Goal: Information Seeking & Learning: Learn about a topic

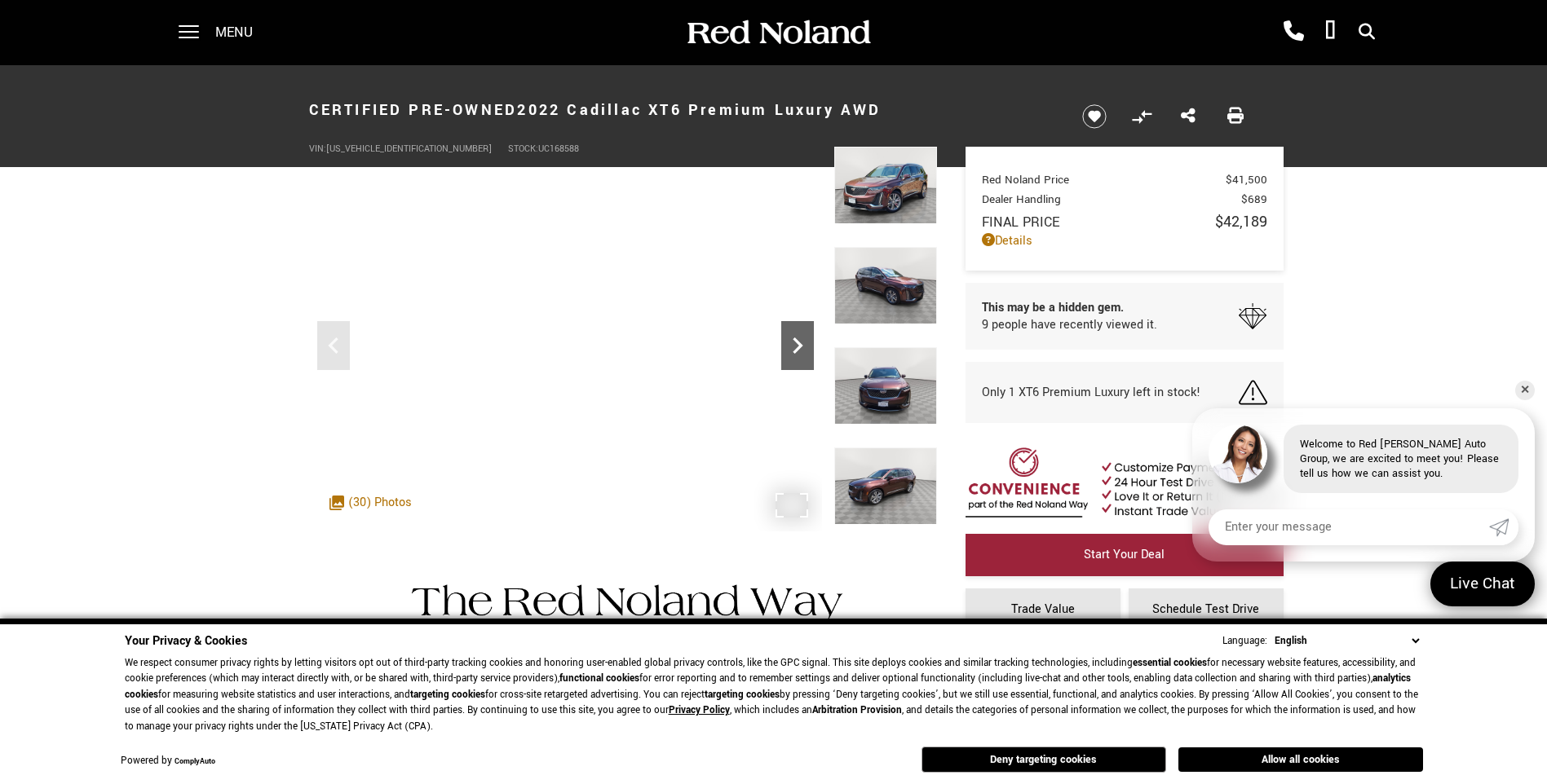
click at [798, 348] on icon "Next" at bounding box center [797, 345] width 10 height 17
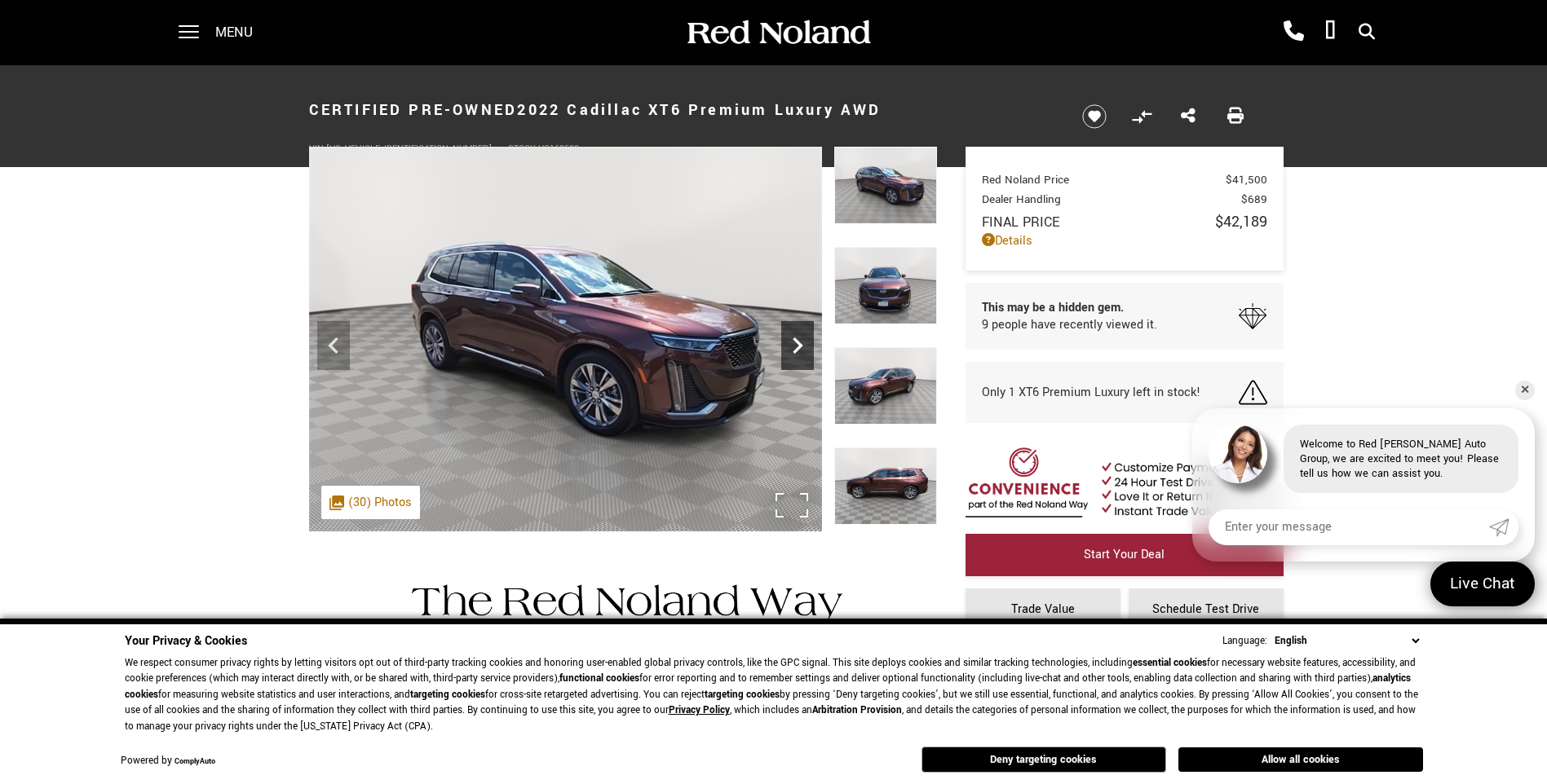
click at [798, 348] on icon "Next" at bounding box center [797, 345] width 10 height 17
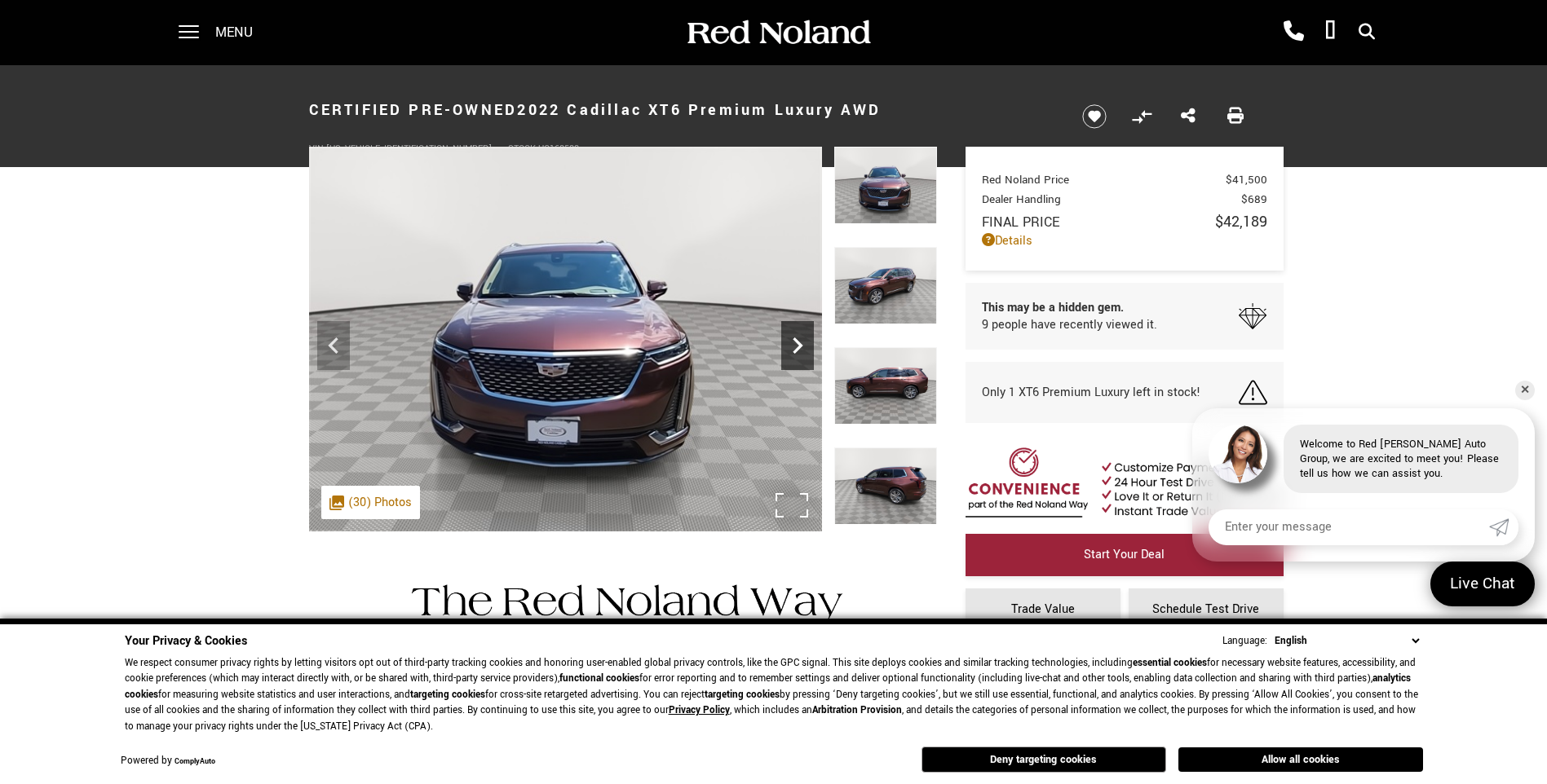
click at [798, 348] on icon "Next" at bounding box center [797, 345] width 10 height 17
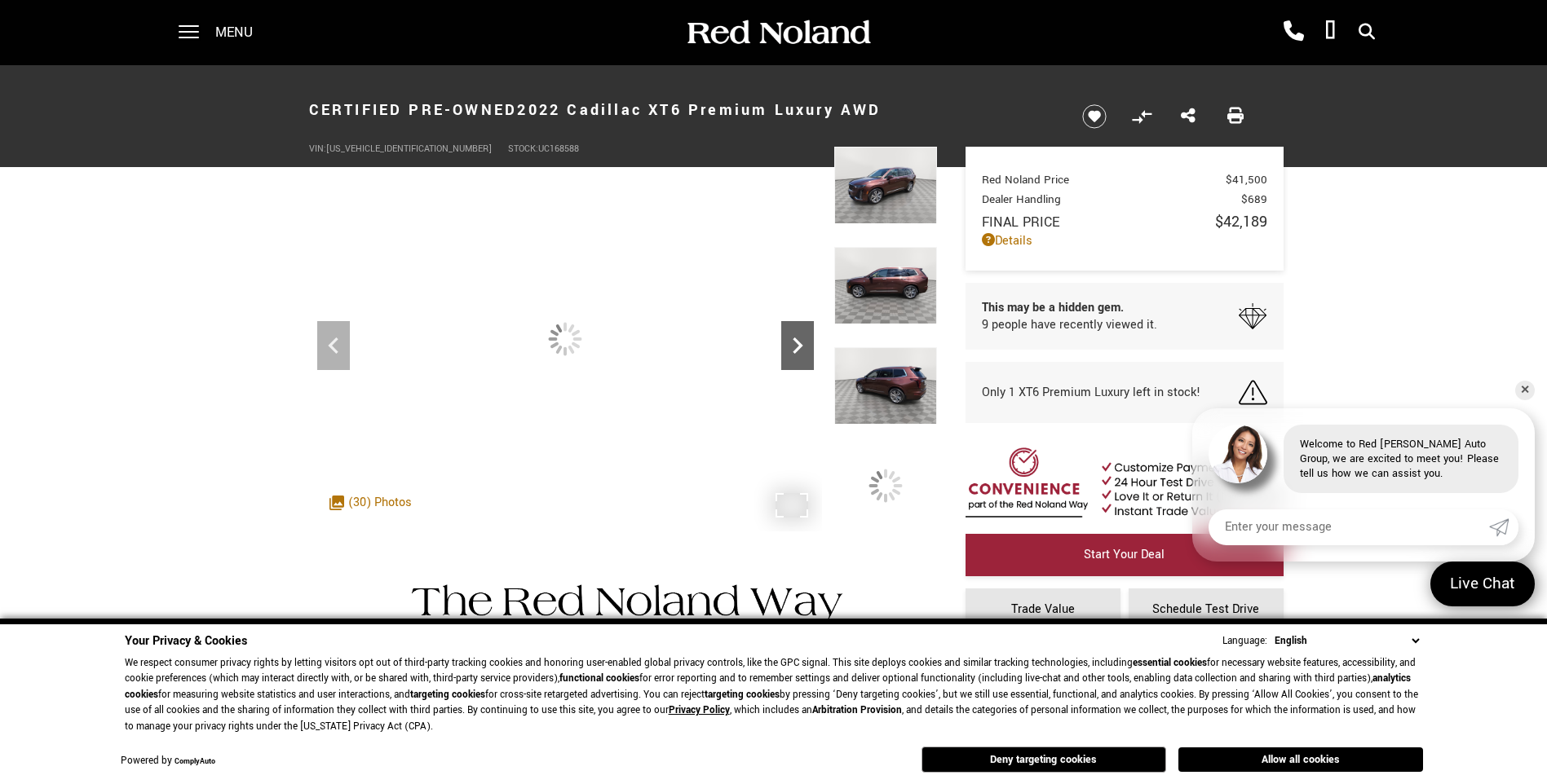
click at [798, 348] on icon "Next" at bounding box center [797, 345] width 10 height 17
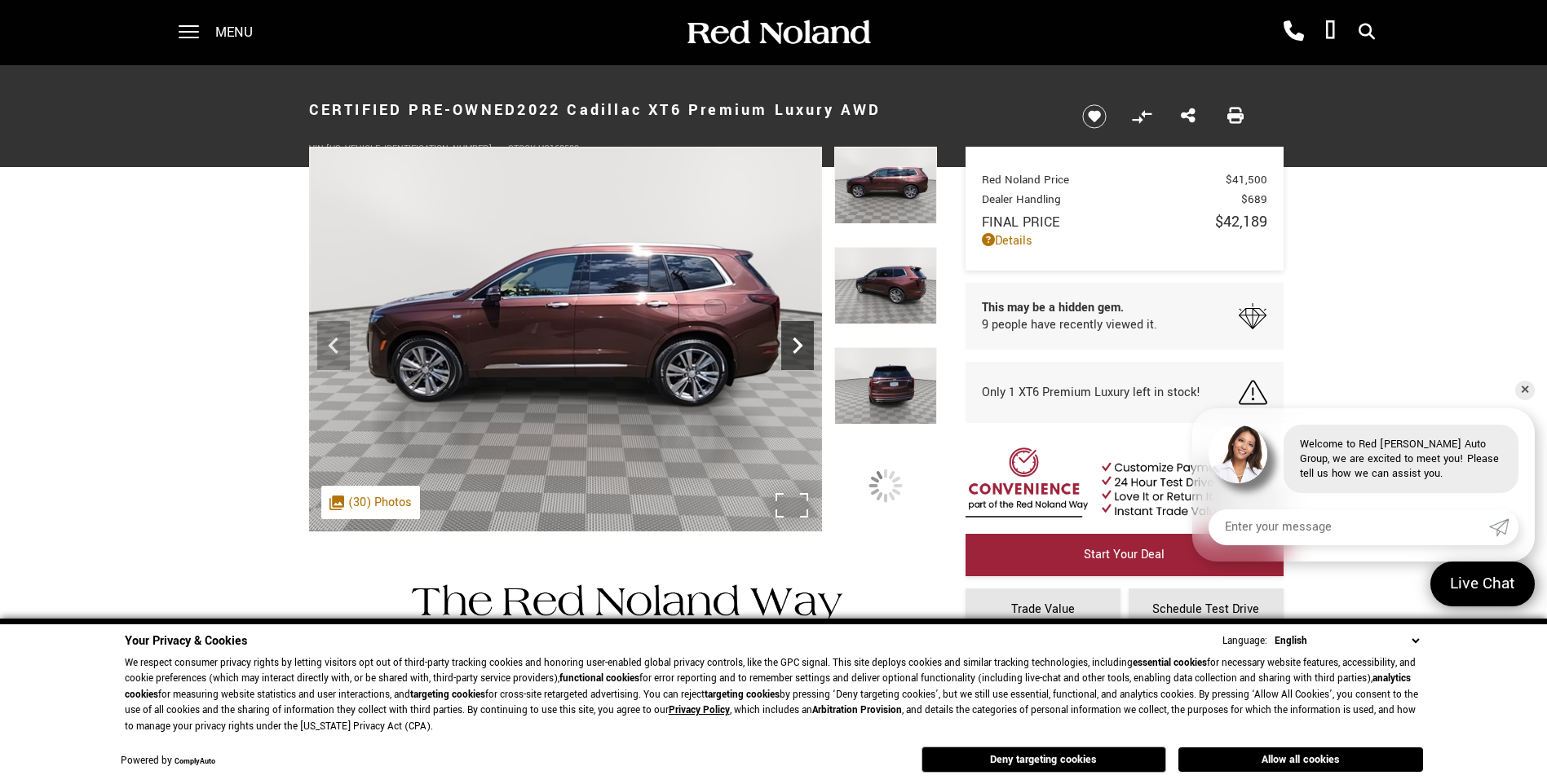
click at [798, 348] on icon "Next" at bounding box center [797, 345] width 10 height 17
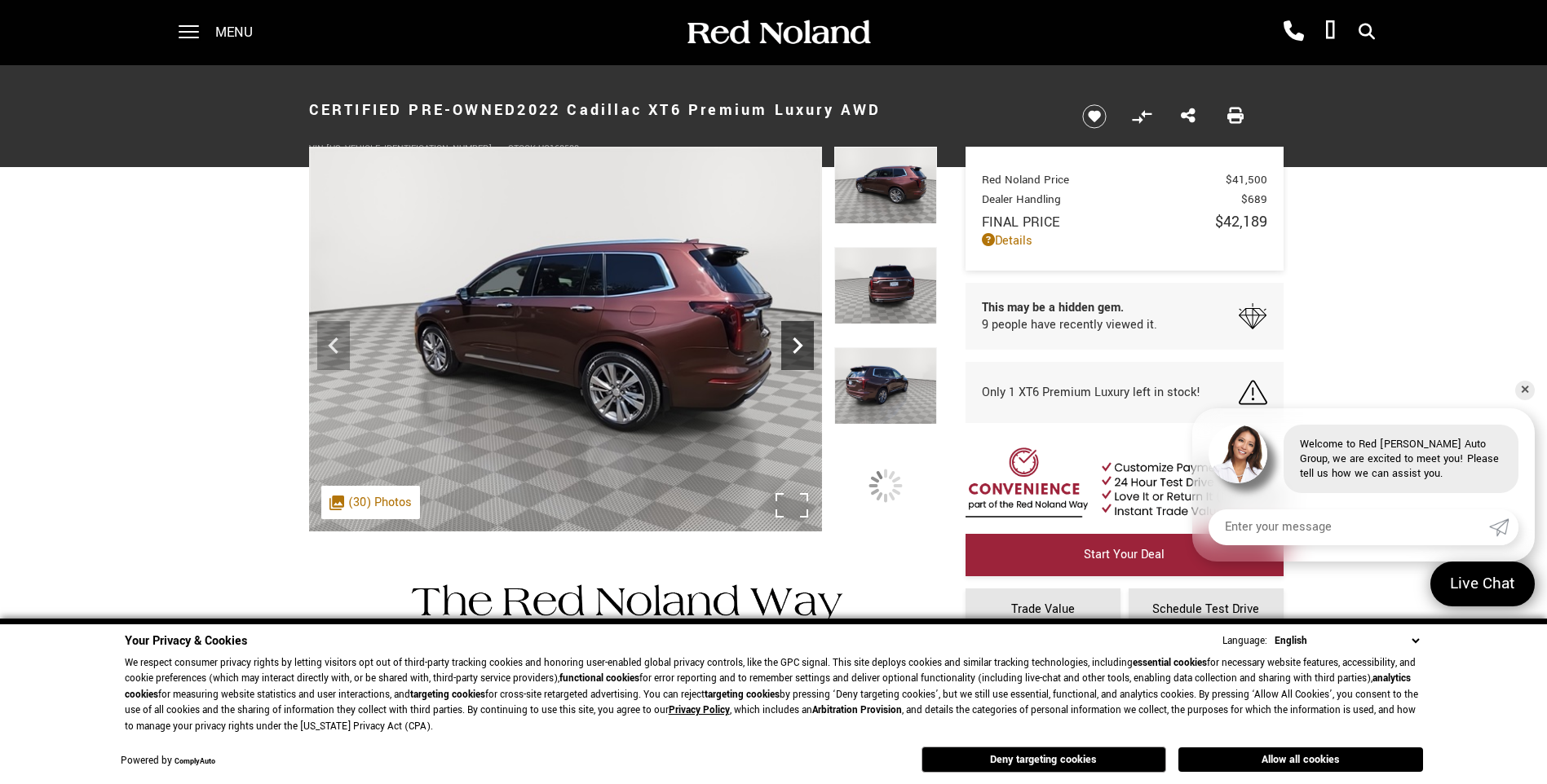
click at [798, 348] on icon "Next" at bounding box center [797, 345] width 10 height 17
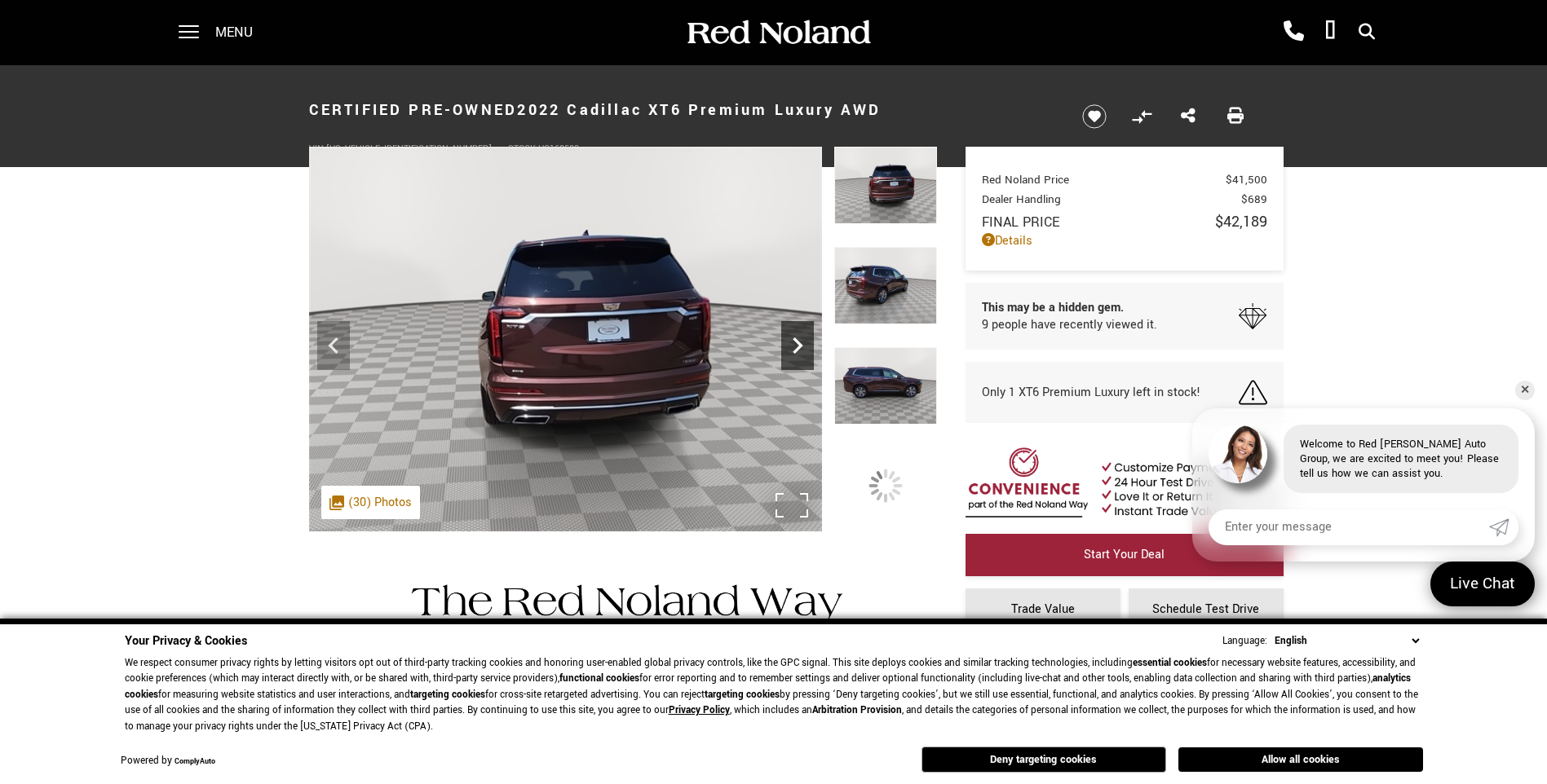
click at [798, 348] on icon "Next" at bounding box center [797, 345] width 10 height 17
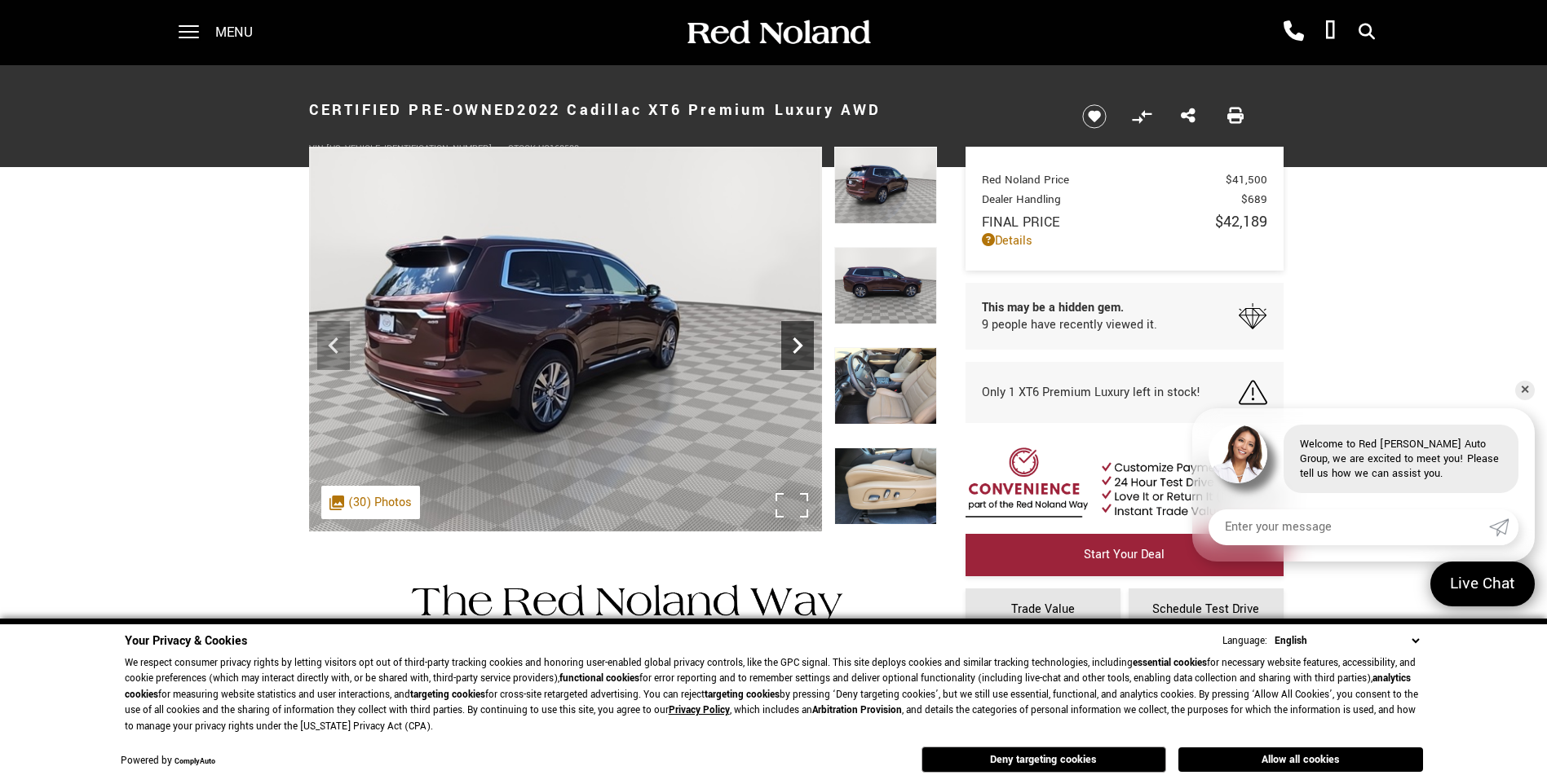
click at [798, 348] on icon "Next" at bounding box center [797, 345] width 10 height 17
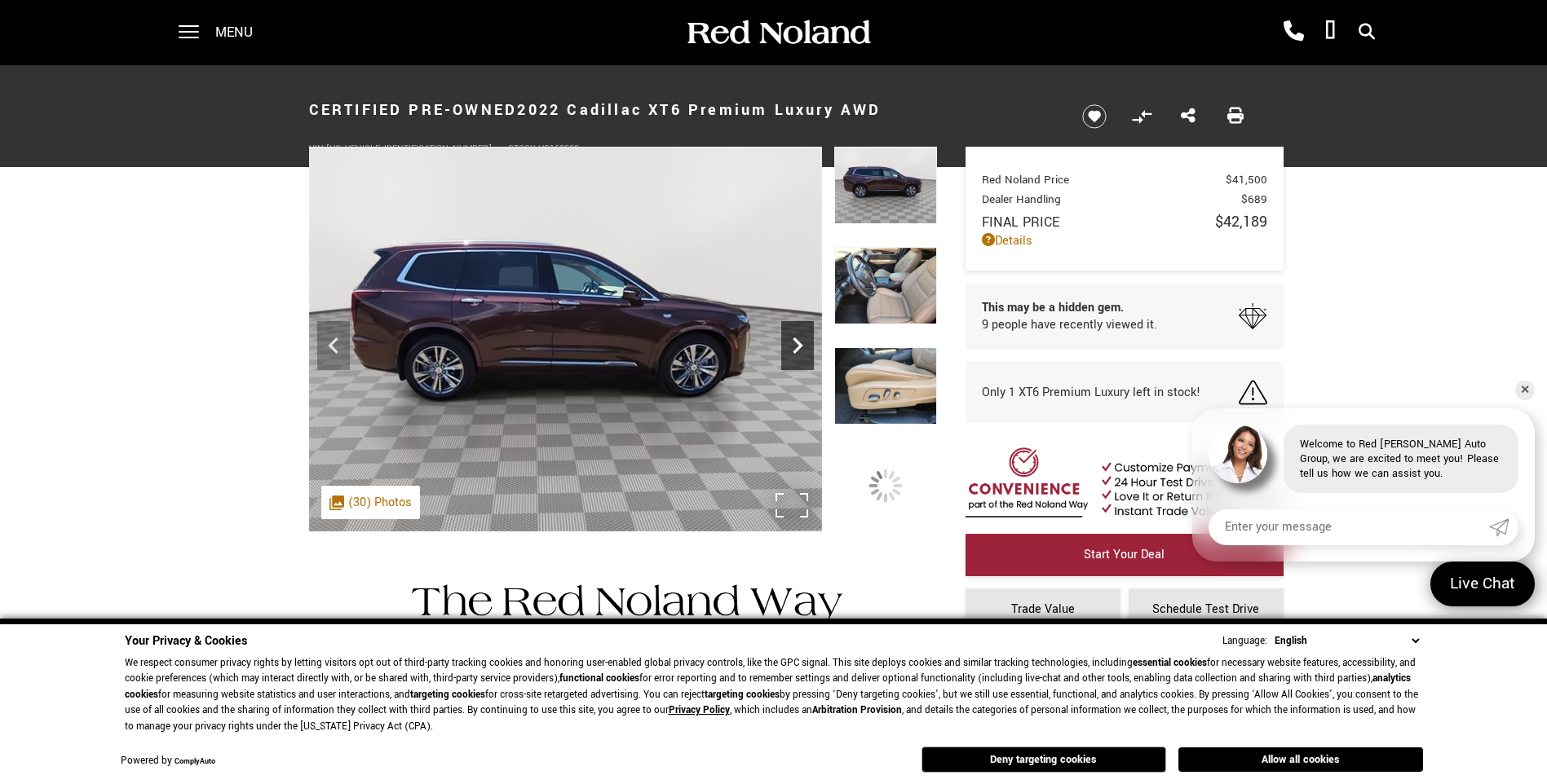
click at [798, 348] on icon "Next" at bounding box center [797, 345] width 10 height 17
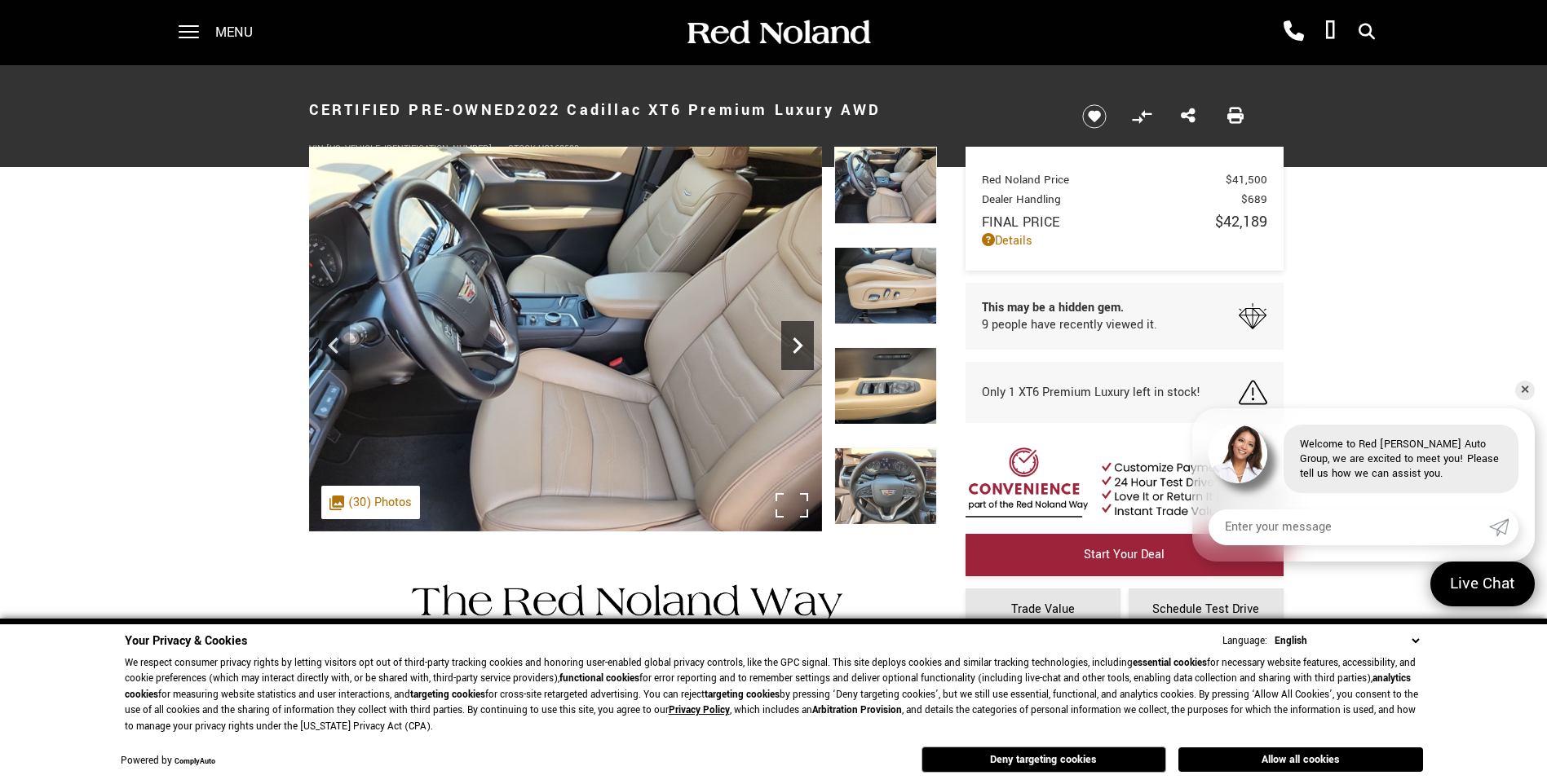
click at [798, 348] on icon "Next" at bounding box center [797, 345] width 10 height 17
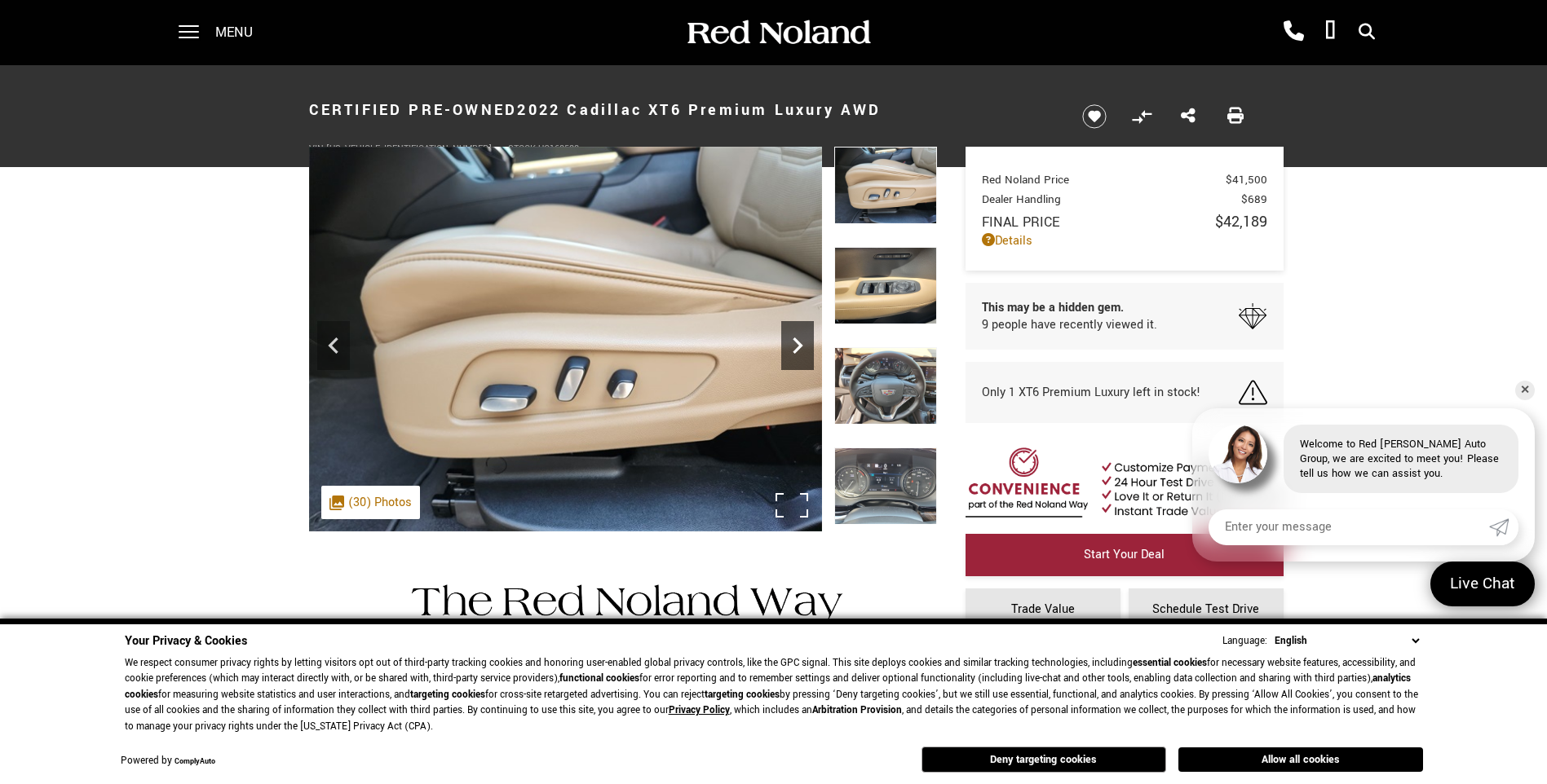
click at [798, 348] on icon "Next" at bounding box center [797, 345] width 10 height 17
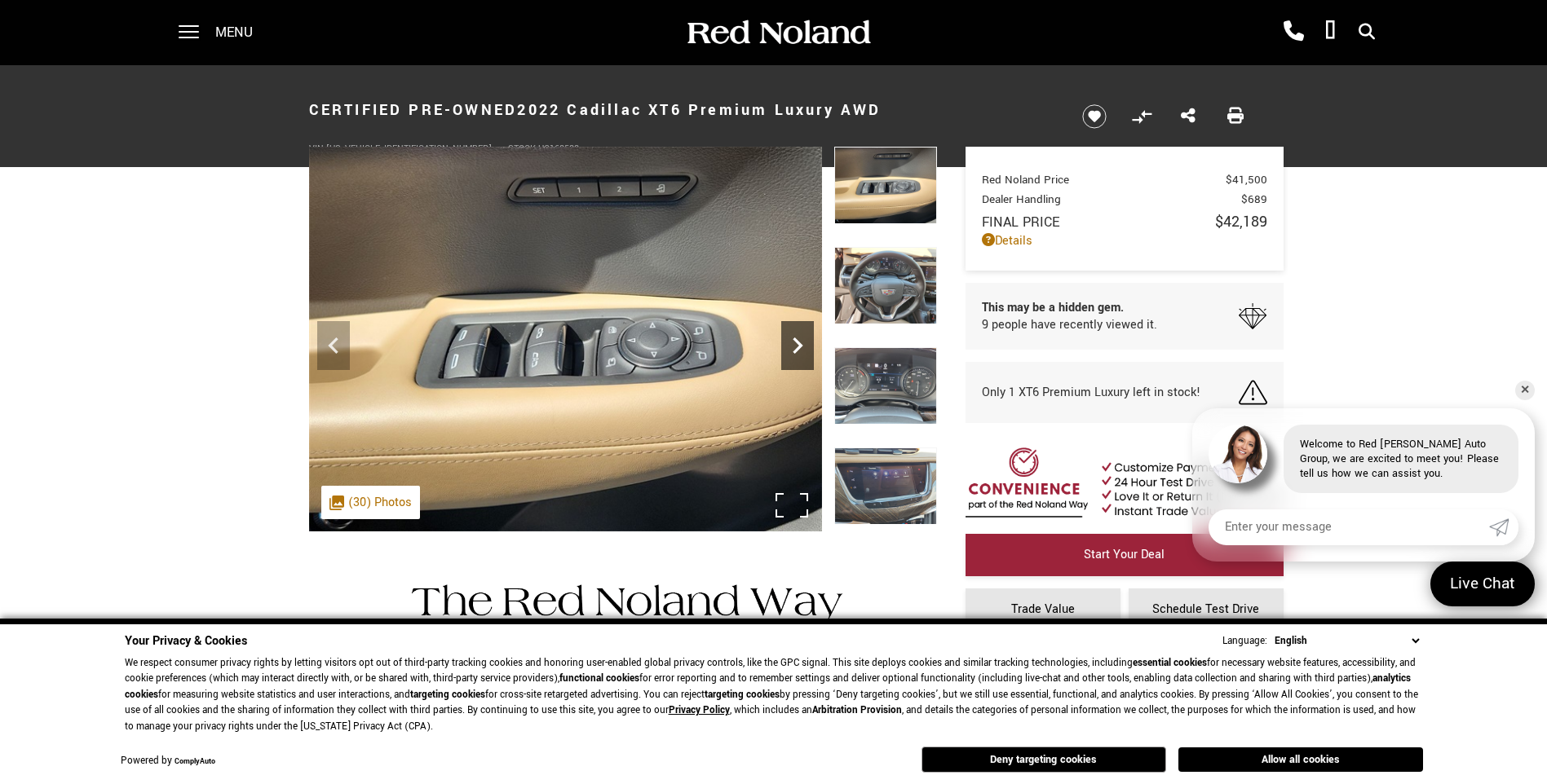
click at [798, 348] on icon "Next" at bounding box center [797, 345] width 10 height 17
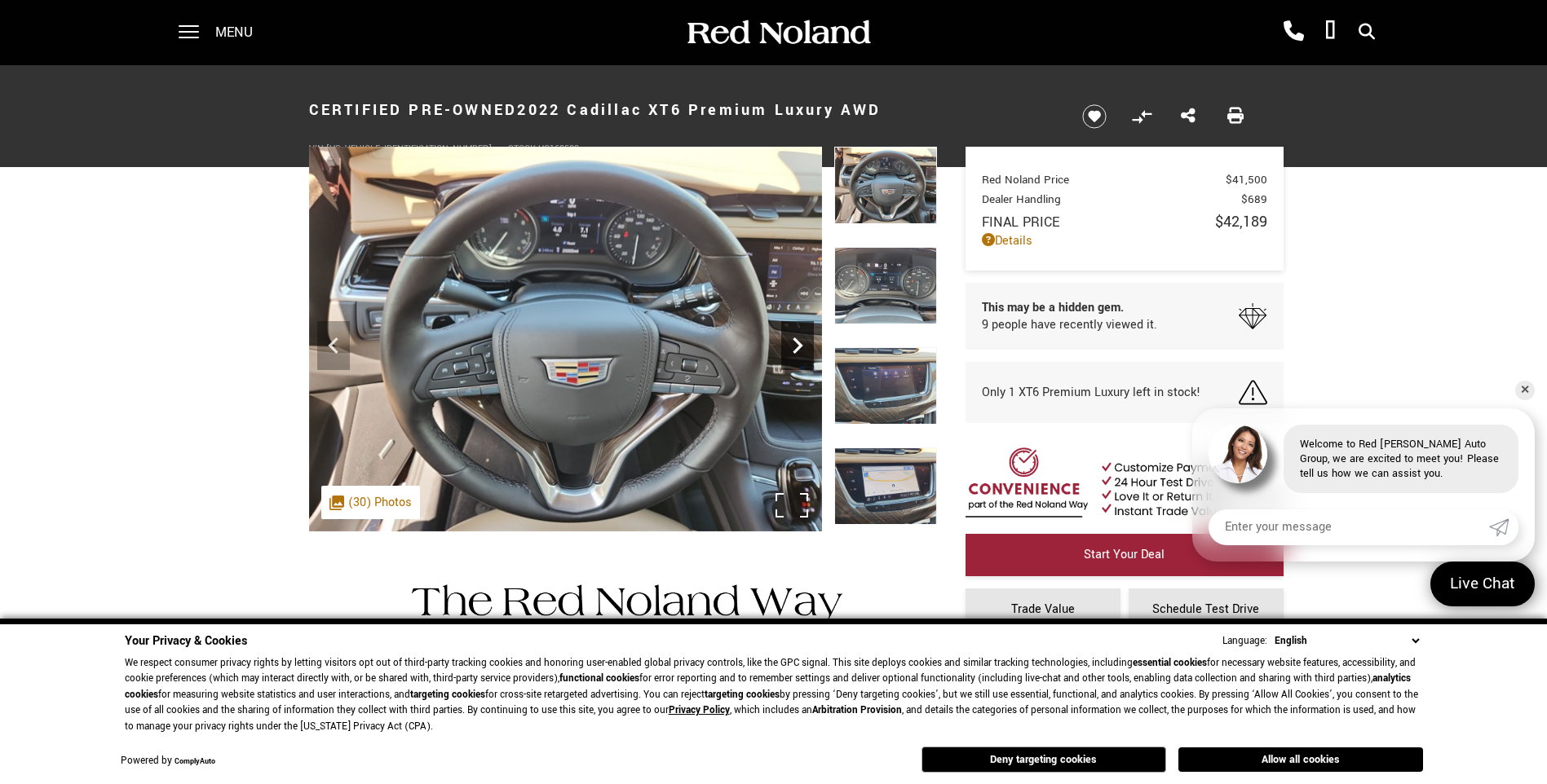
click at [798, 348] on icon "Next" at bounding box center [797, 345] width 10 height 17
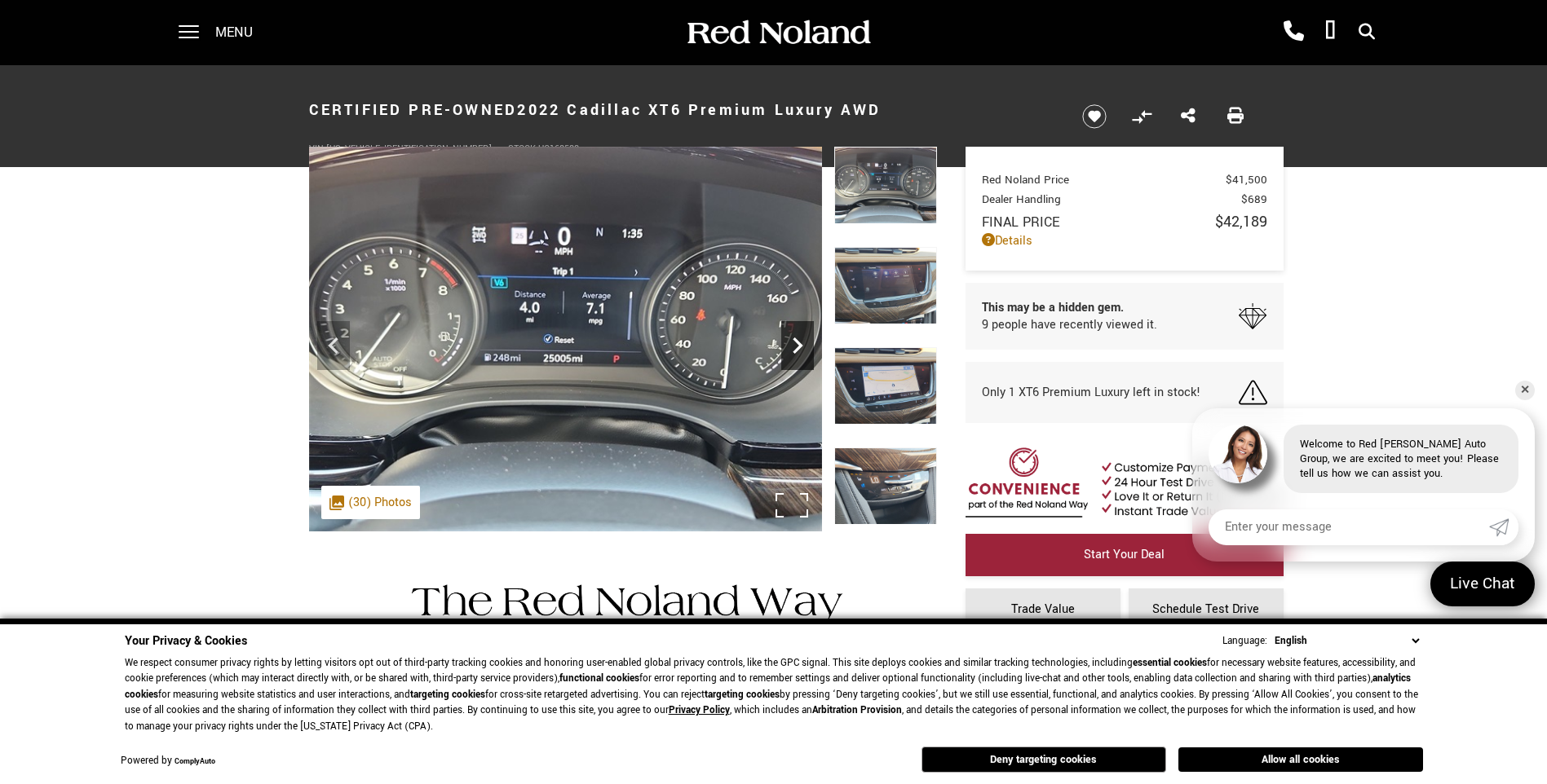
click at [798, 348] on icon "Next" at bounding box center [797, 345] width 10 height 17
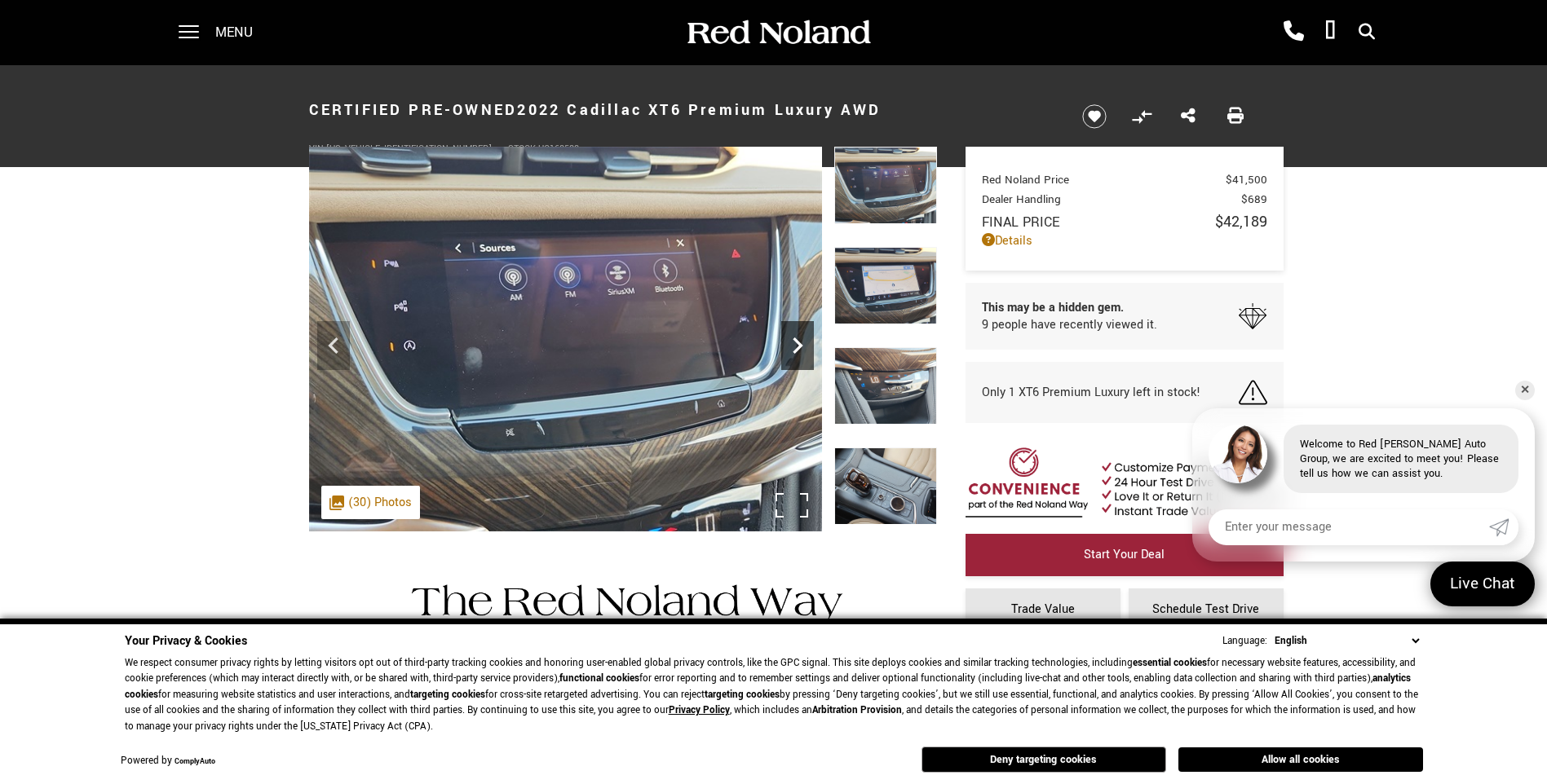
click at [798, 348] on icon "Next" at bounding box center [797, 345] width 10 height 17
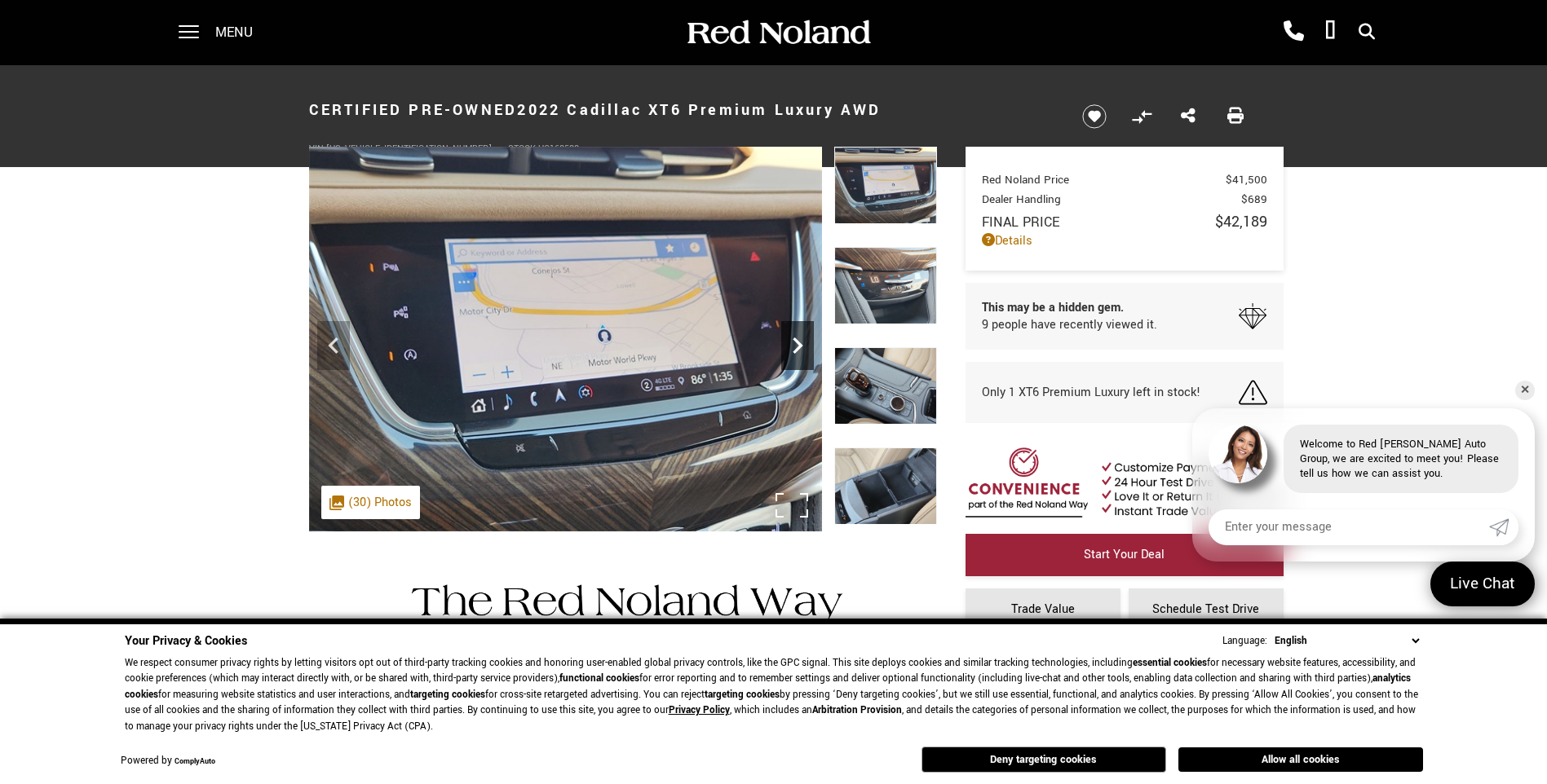
click at [798, 348] on icon "Next" at bounding box center [797, 345] width 10 height 17
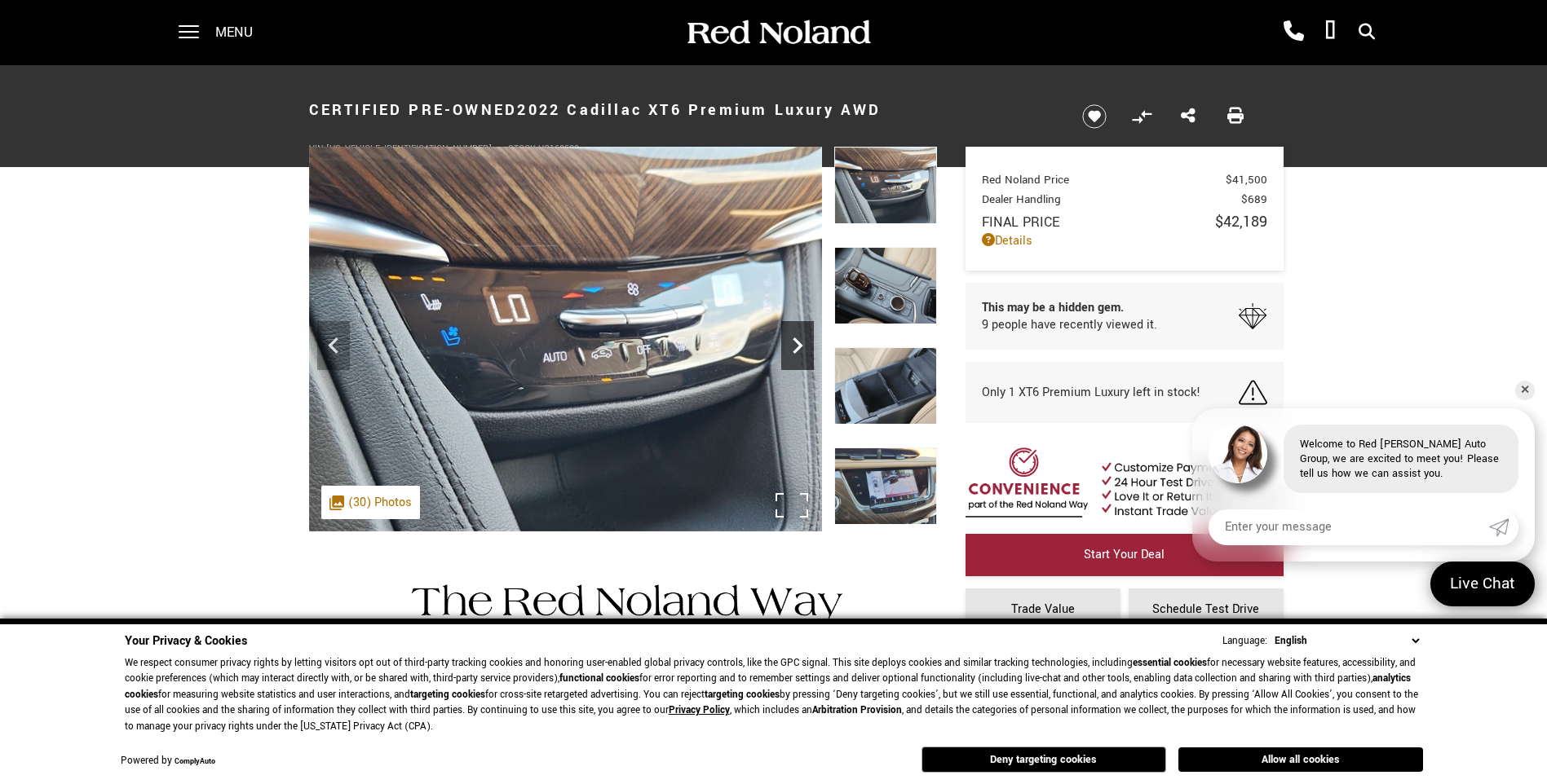
click at [798, 348] on icon "Next" at bounding box center [797, 345] width 10 height 17
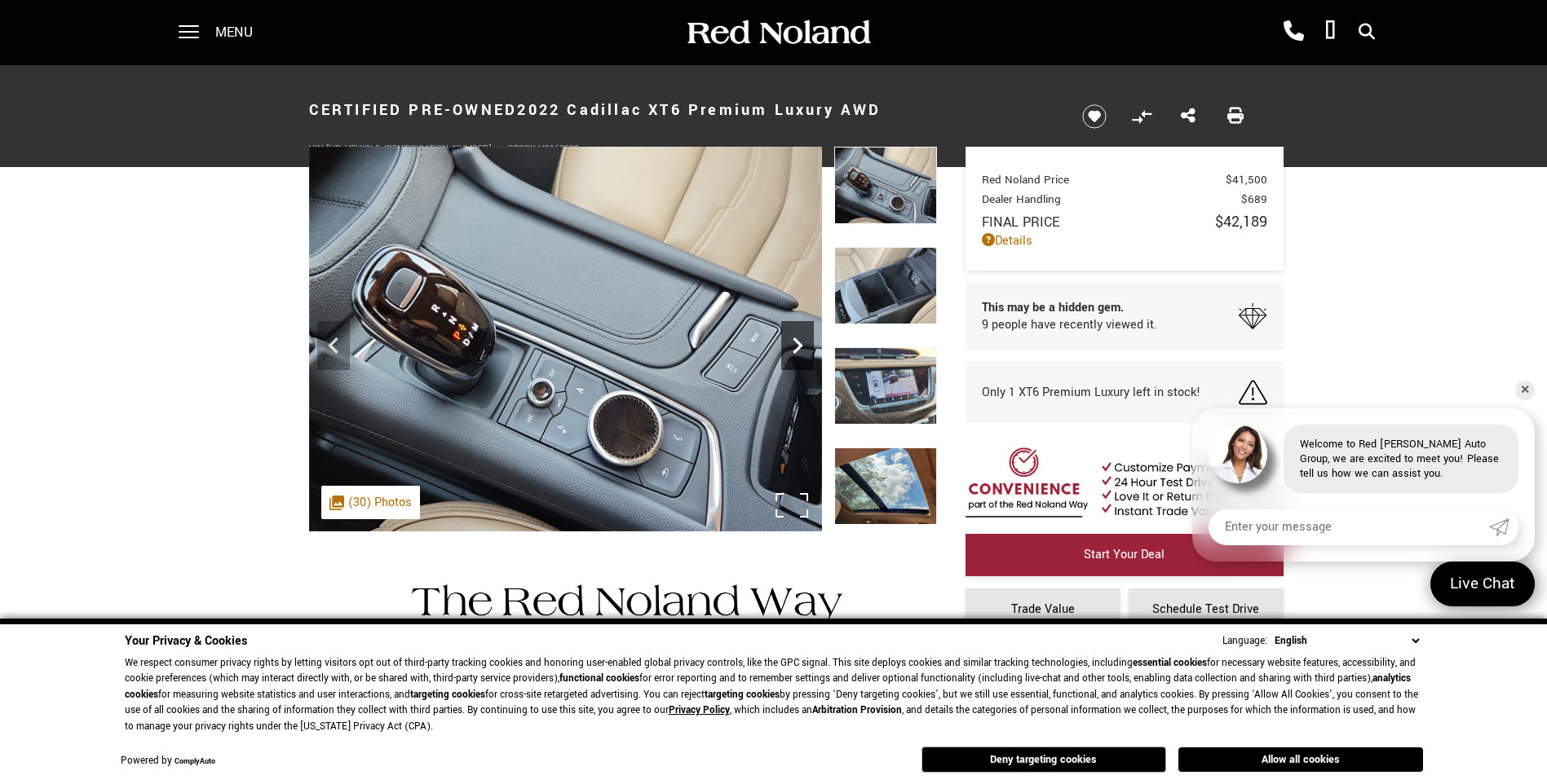
click at [798, 348] on icon "Next" at bounding box center [797, 345] width 10 height 17
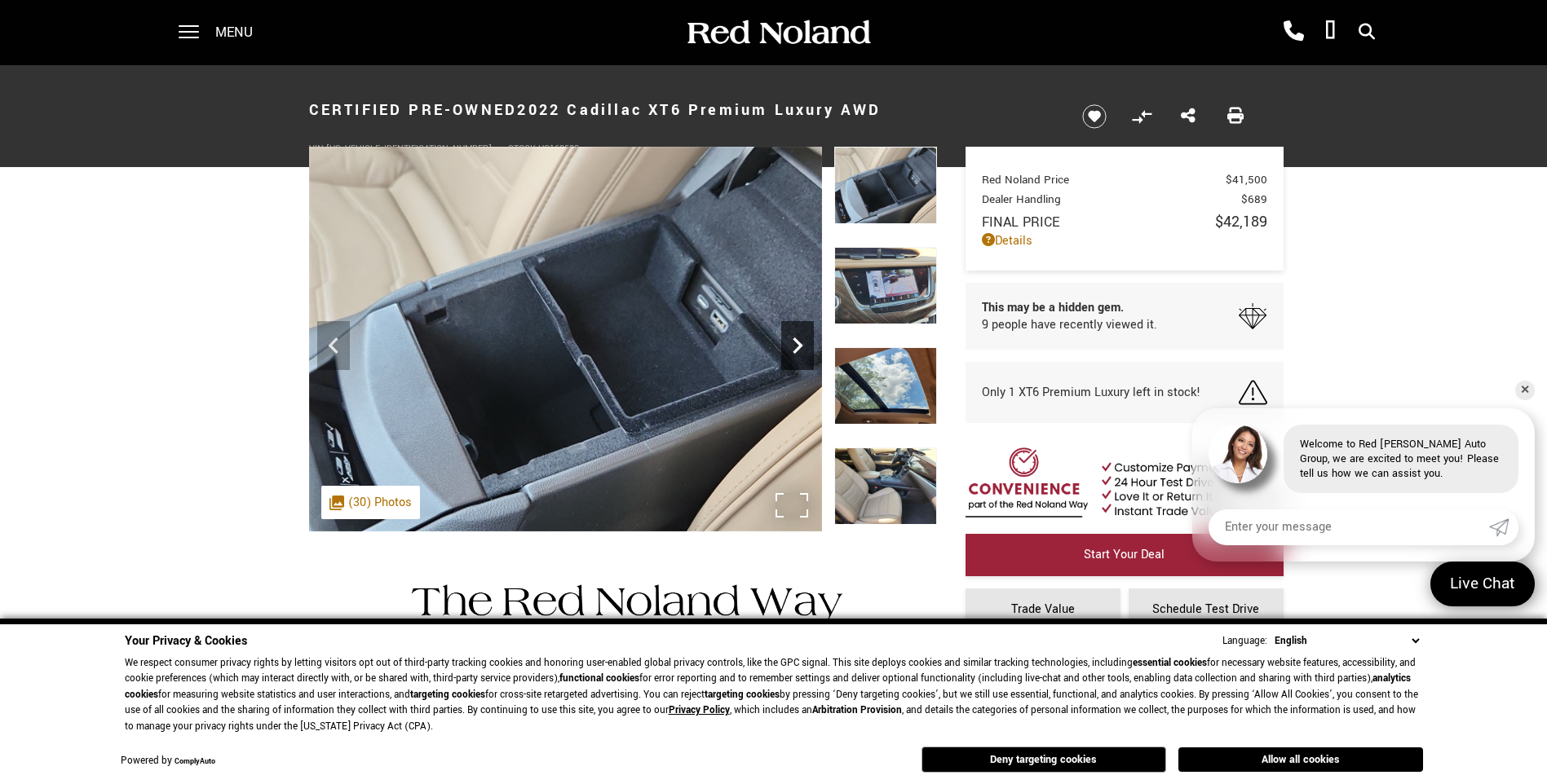
click at [798, 348] on icon "Next" at bounding box center [797, 345] width 10 height 17
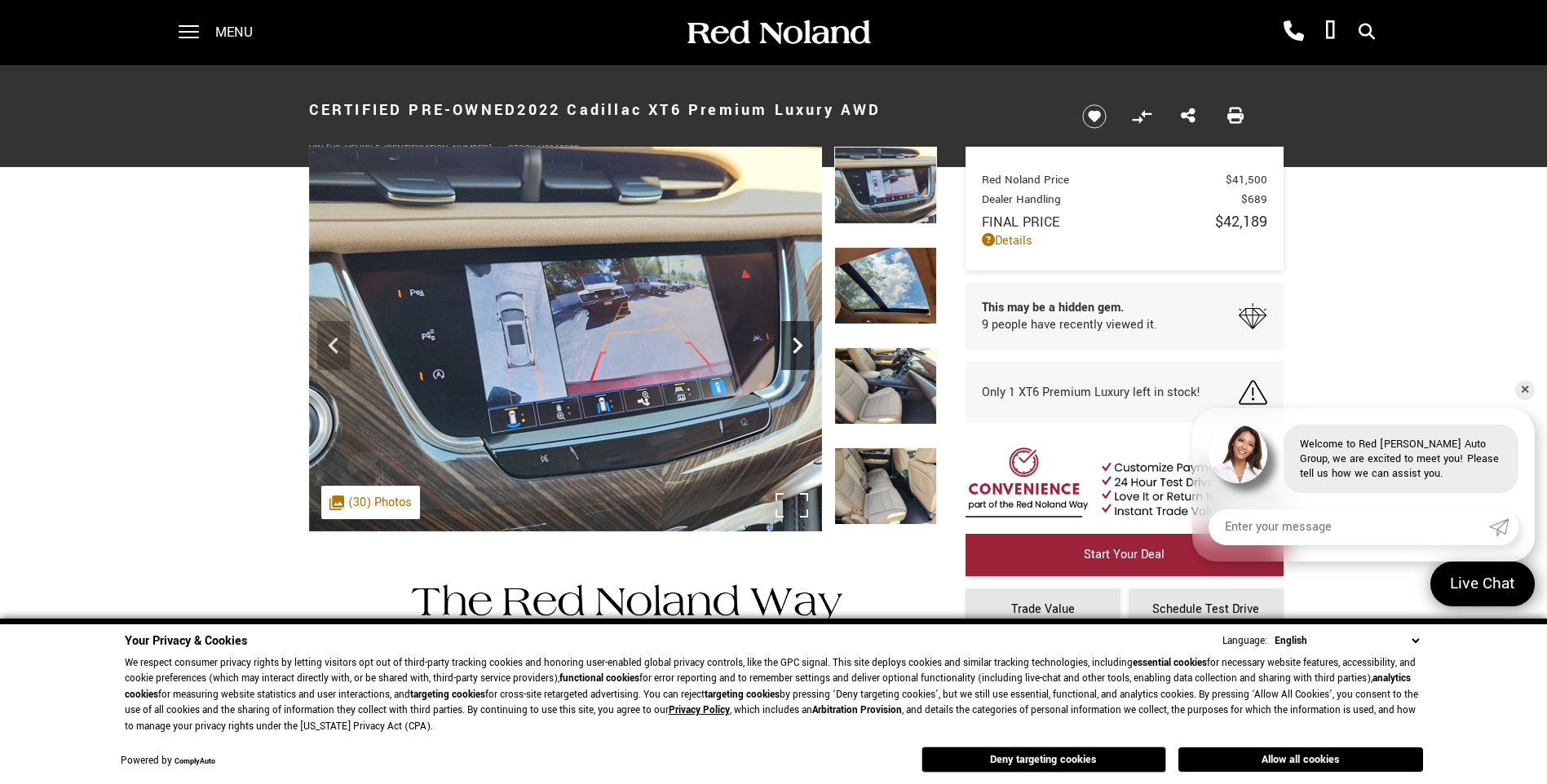
click at [798, 348] on icon "Next" at bounding box center [797, 345] width 10 height 17
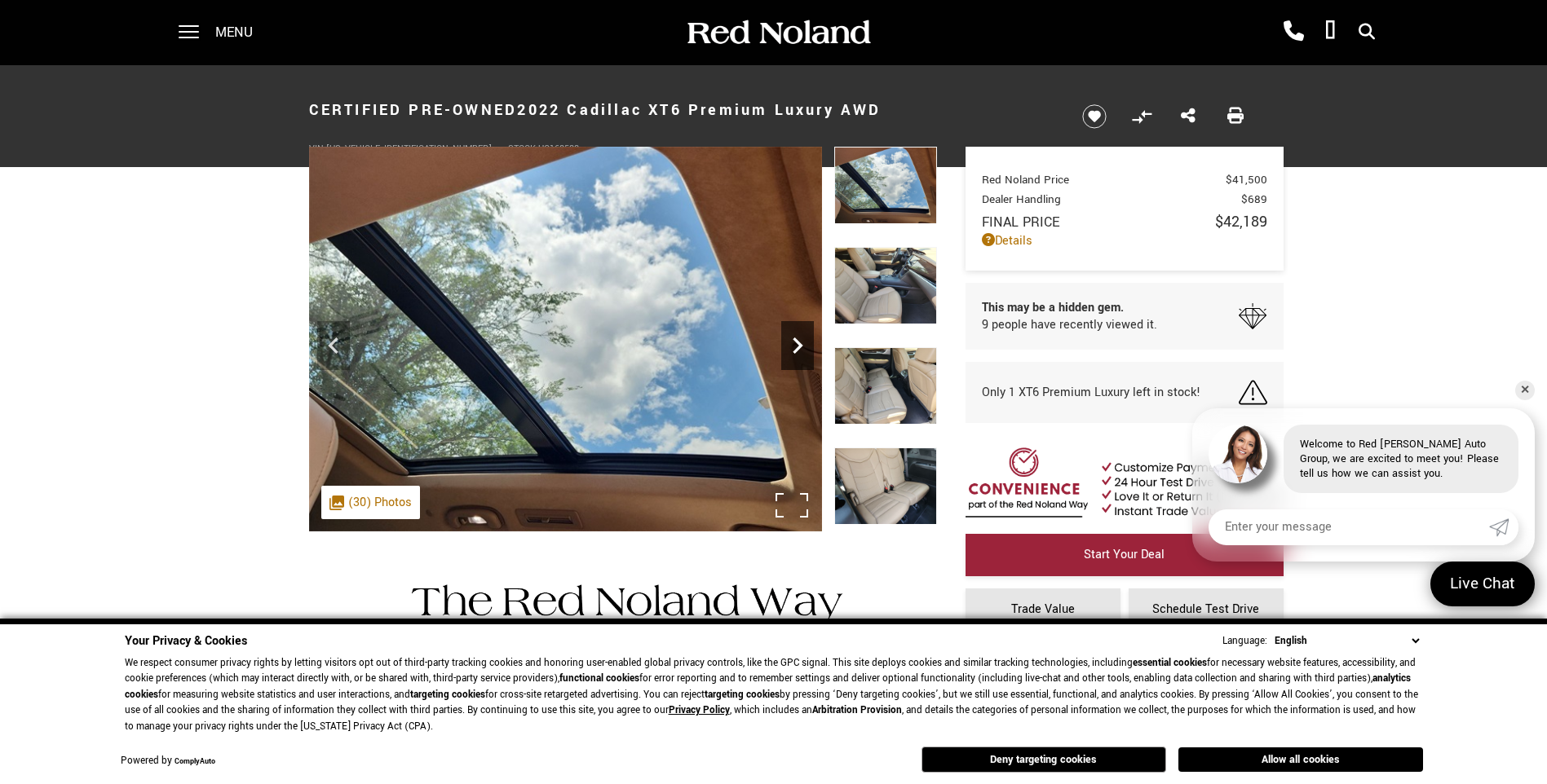
click at [798, 348] on icon "Next" at bounding box center [797, 345] width 10 height 17
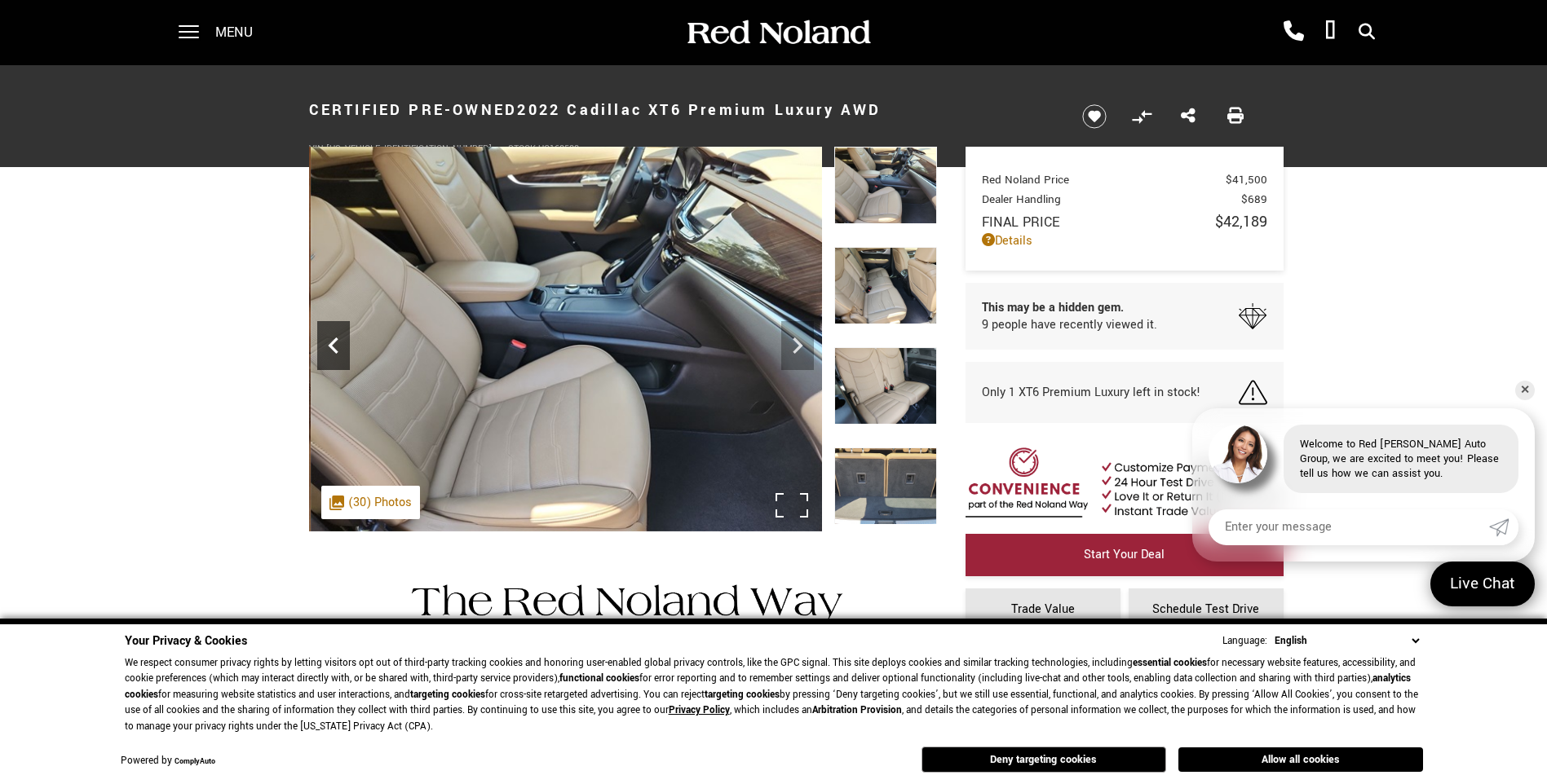
click at [333, 348] on icon "Previous" at bounding box center [332, 345] width 10 height 17
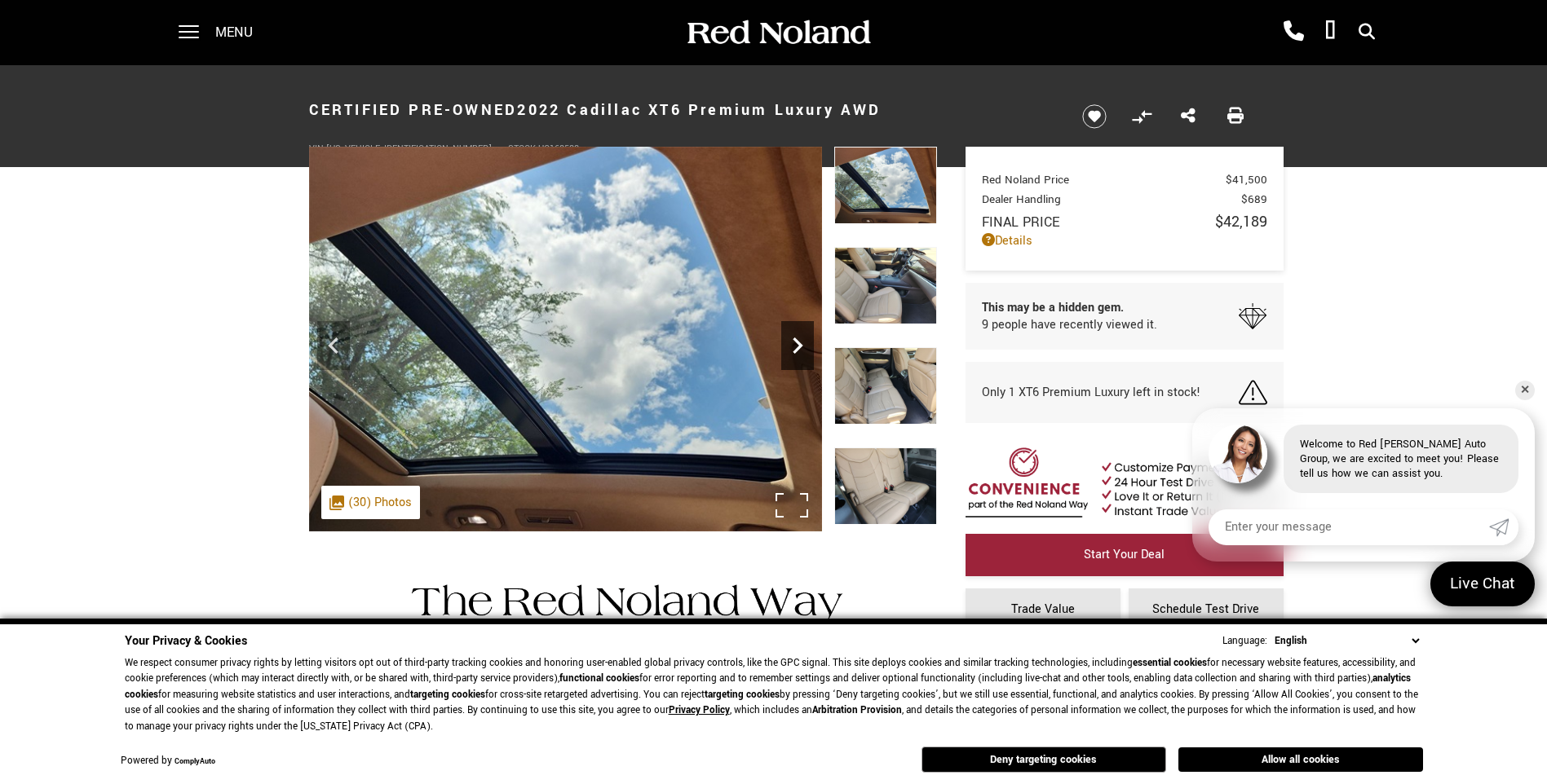
click at [793, 348] on icon "Next" at bounding box center [797, 346] width 33 height 33
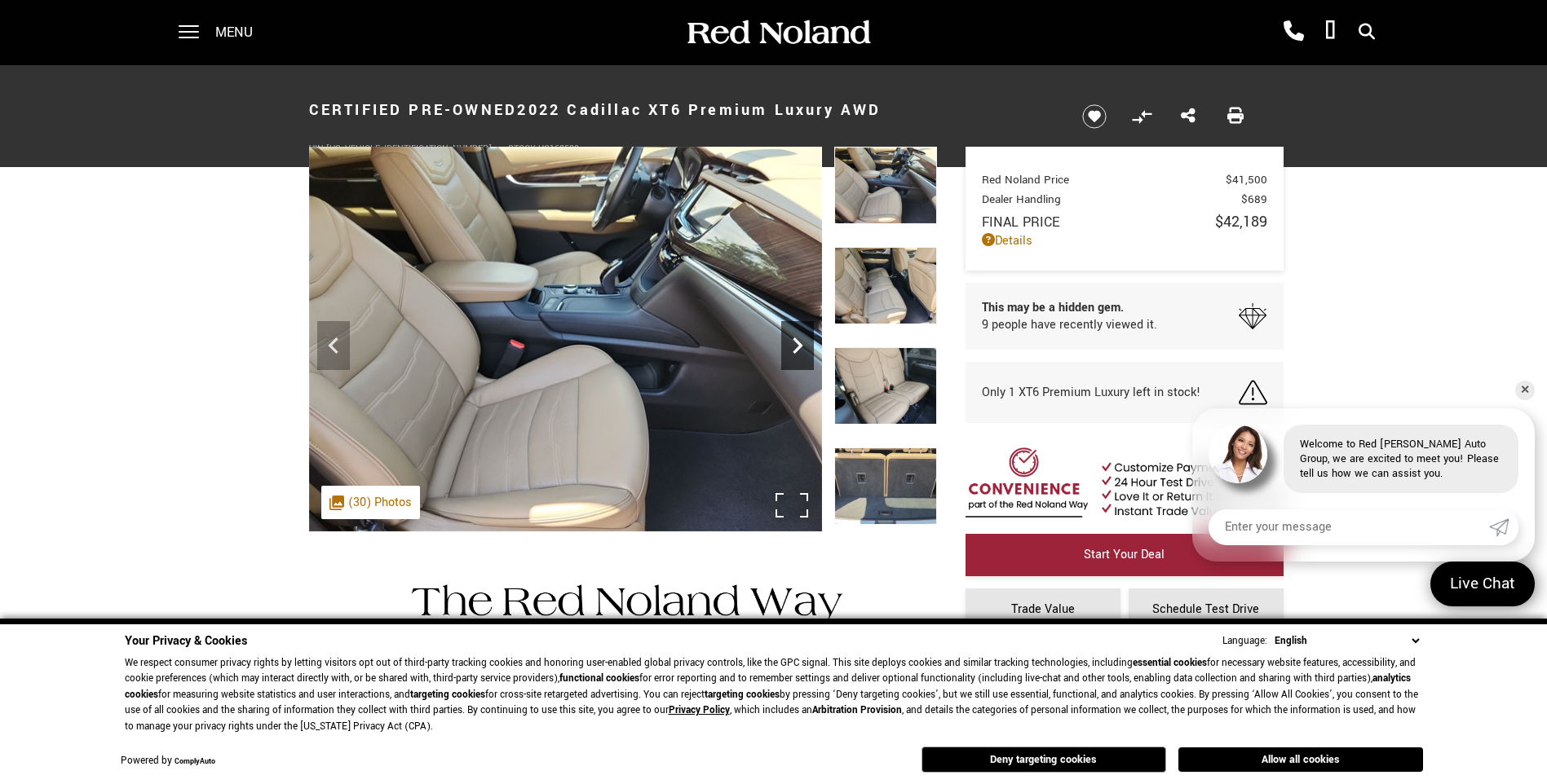
click at [793, 348] on icon "Next" at bounding box center [797, 346] width 33 height 33
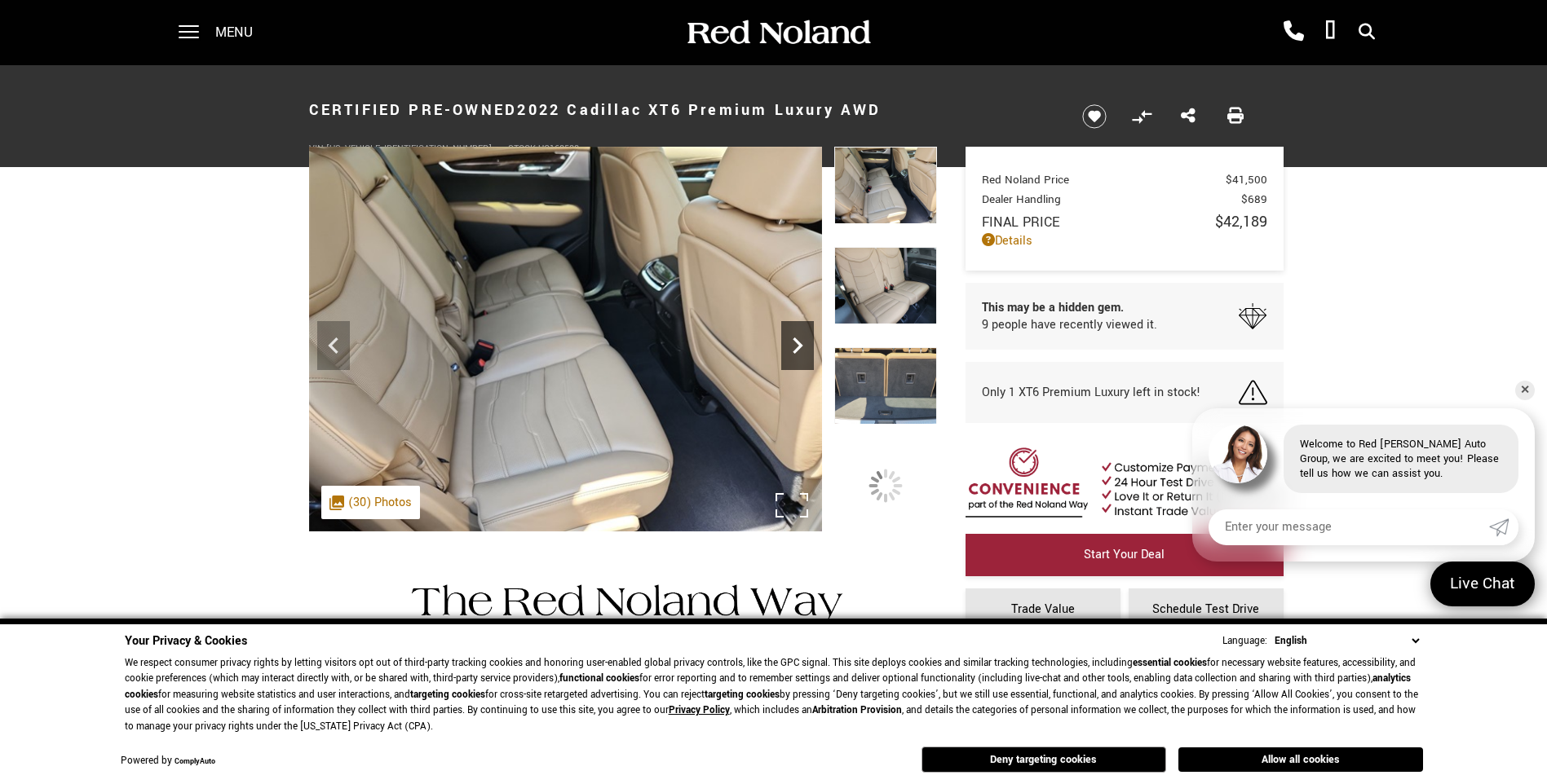
click at [793, 348] on icon "Next" at bounding box center [797, 346] width 33 height 33
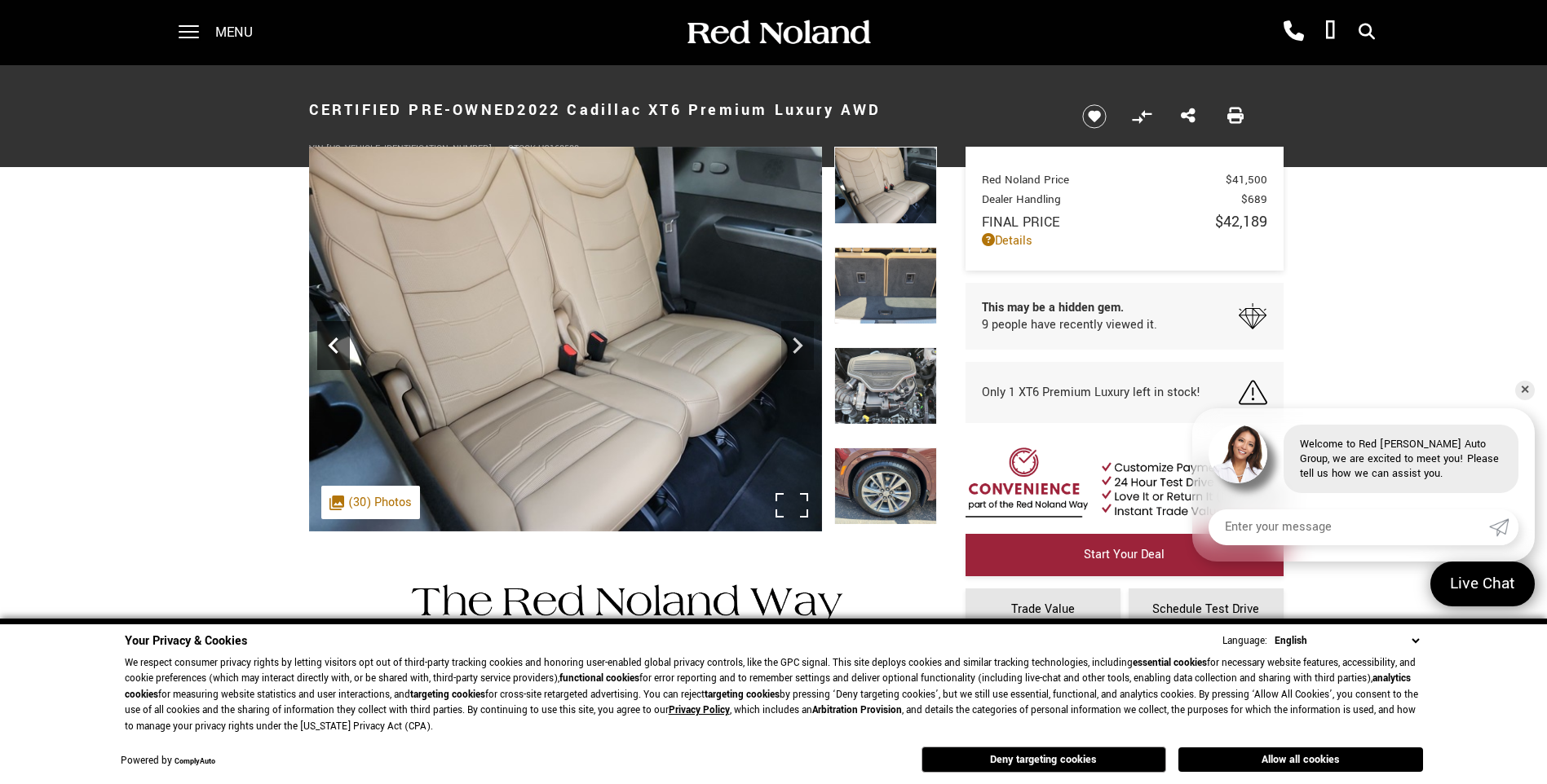
click at [338, 349] on icon "Previous" at bounding box center [334, 346] width 33 height 33
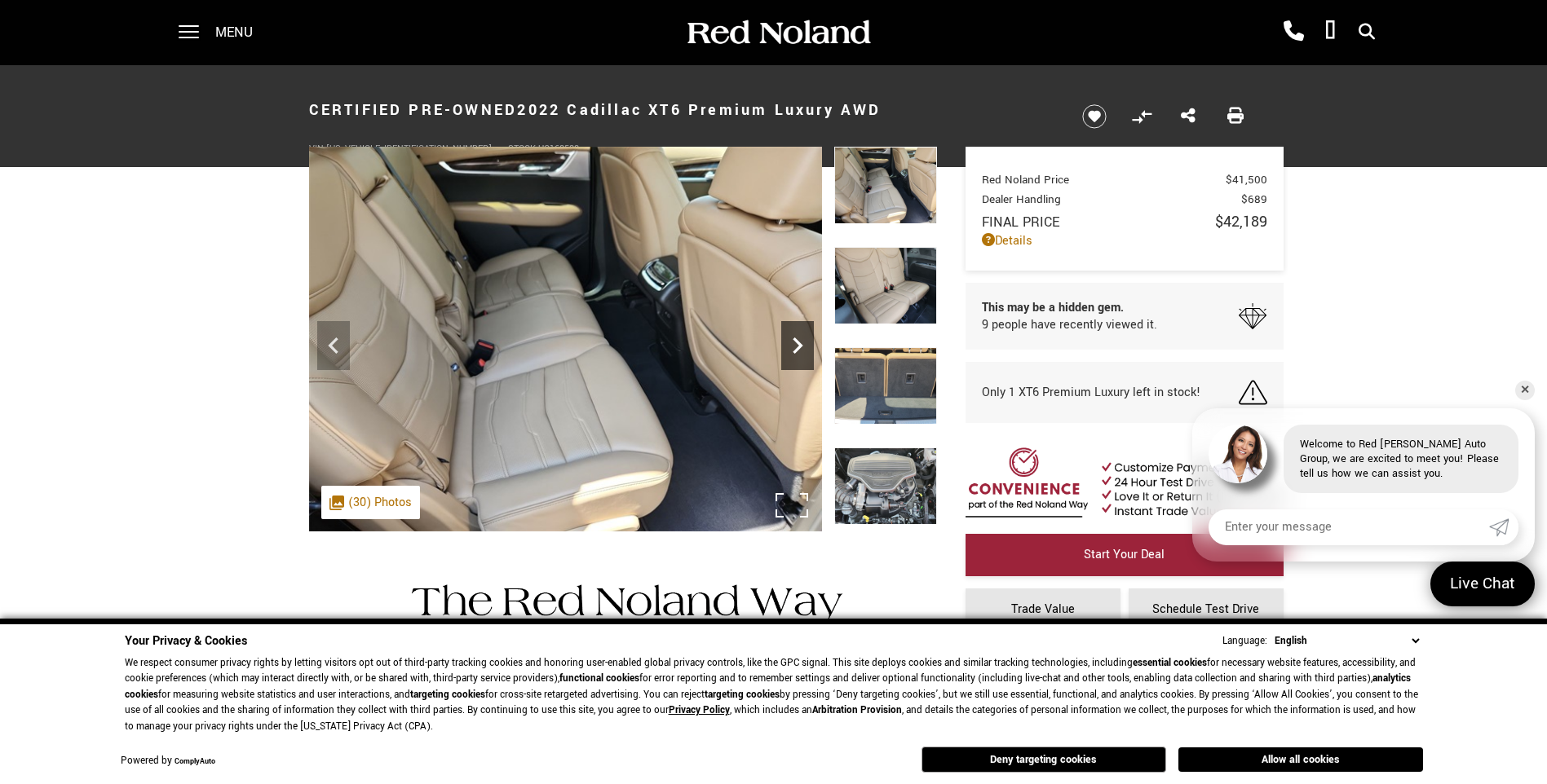
click at [803, 355] on icon "Next" at bounding box center [797, 346] width 33 height 33
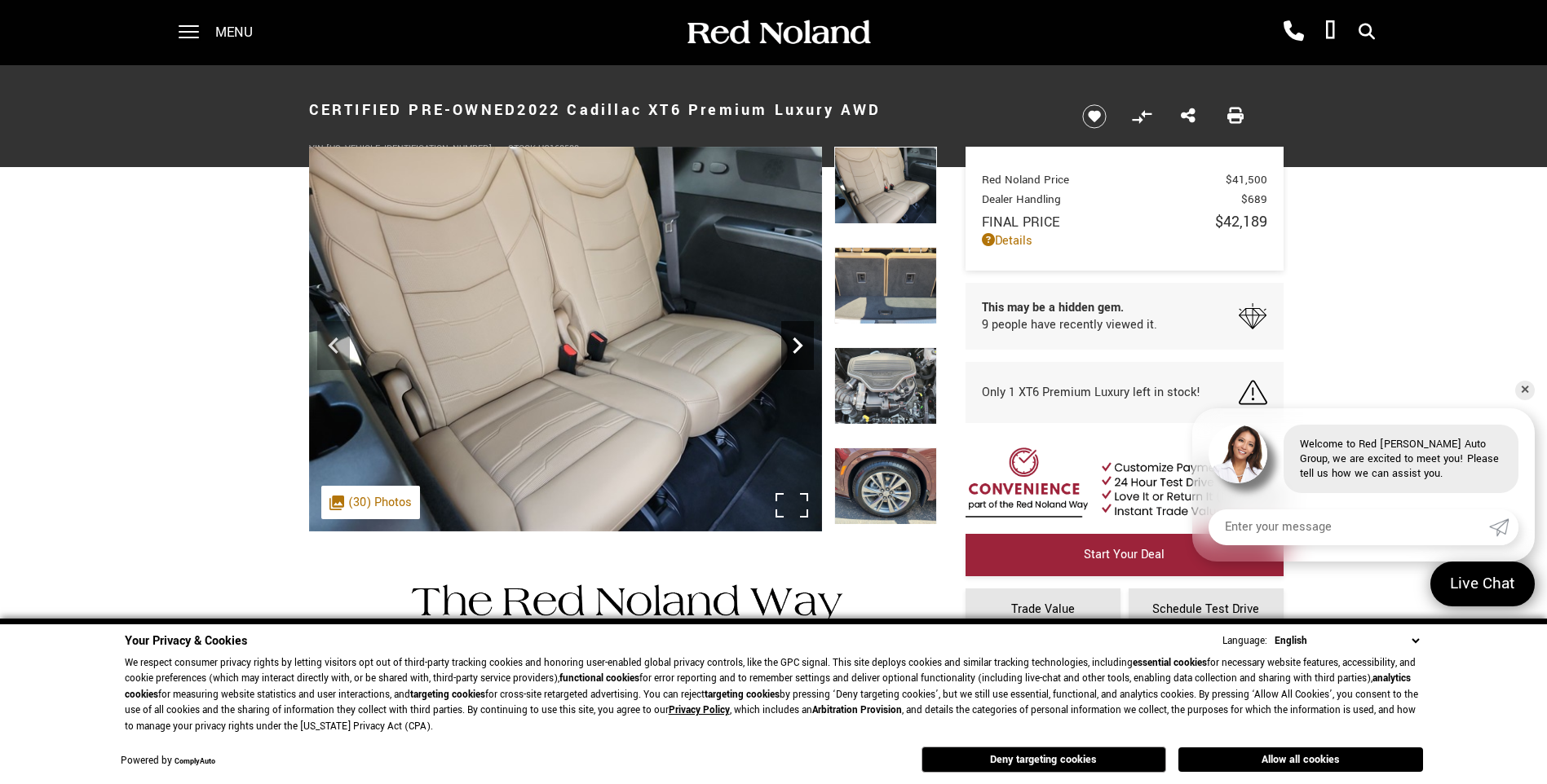
click at [803, 355] on icon "Next" at bounding box center [797, 346] width 33 height 33
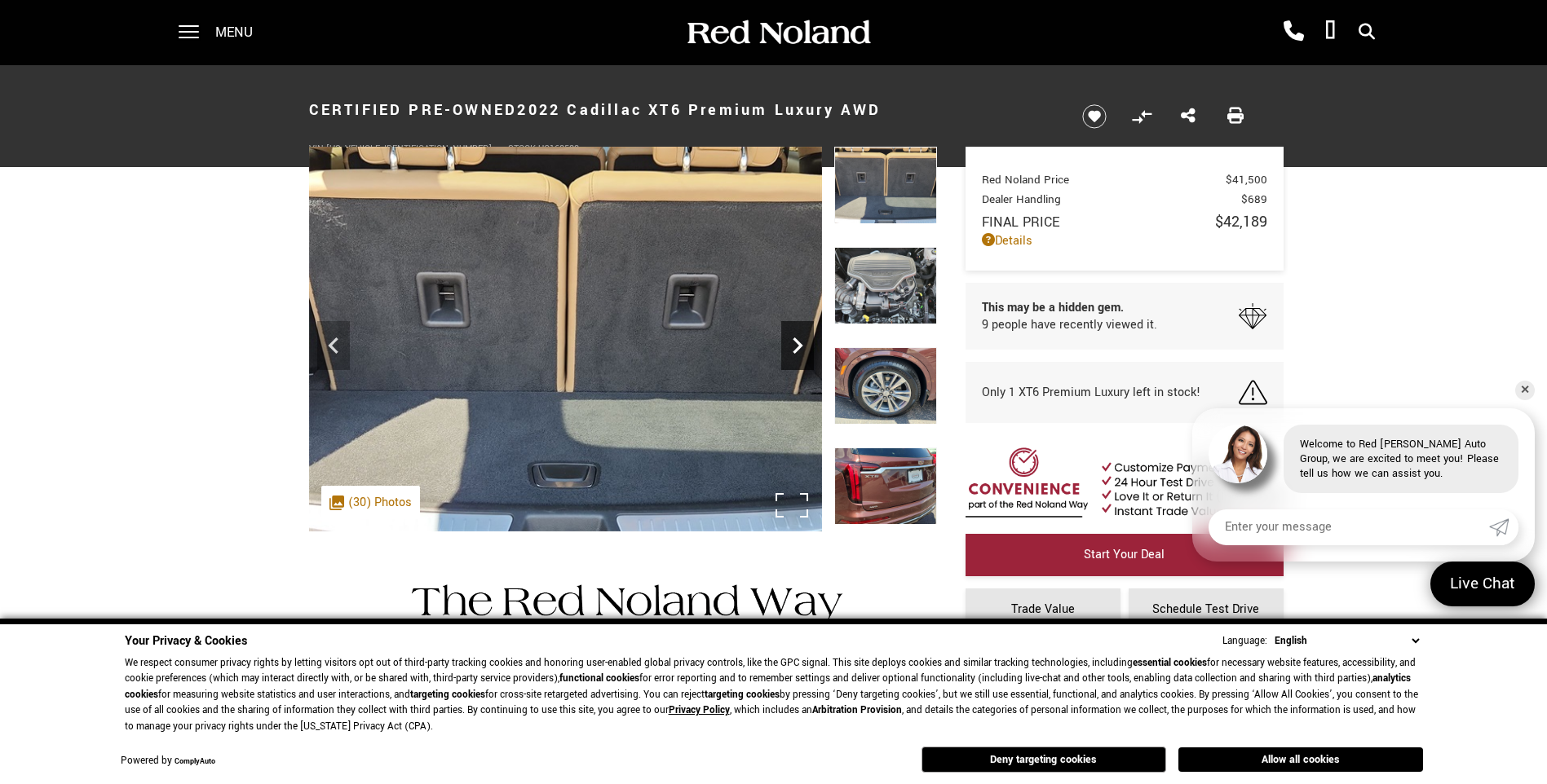
click at [803, 355] on icon "Next" at bounding box center [797, 346] width 33 height 33
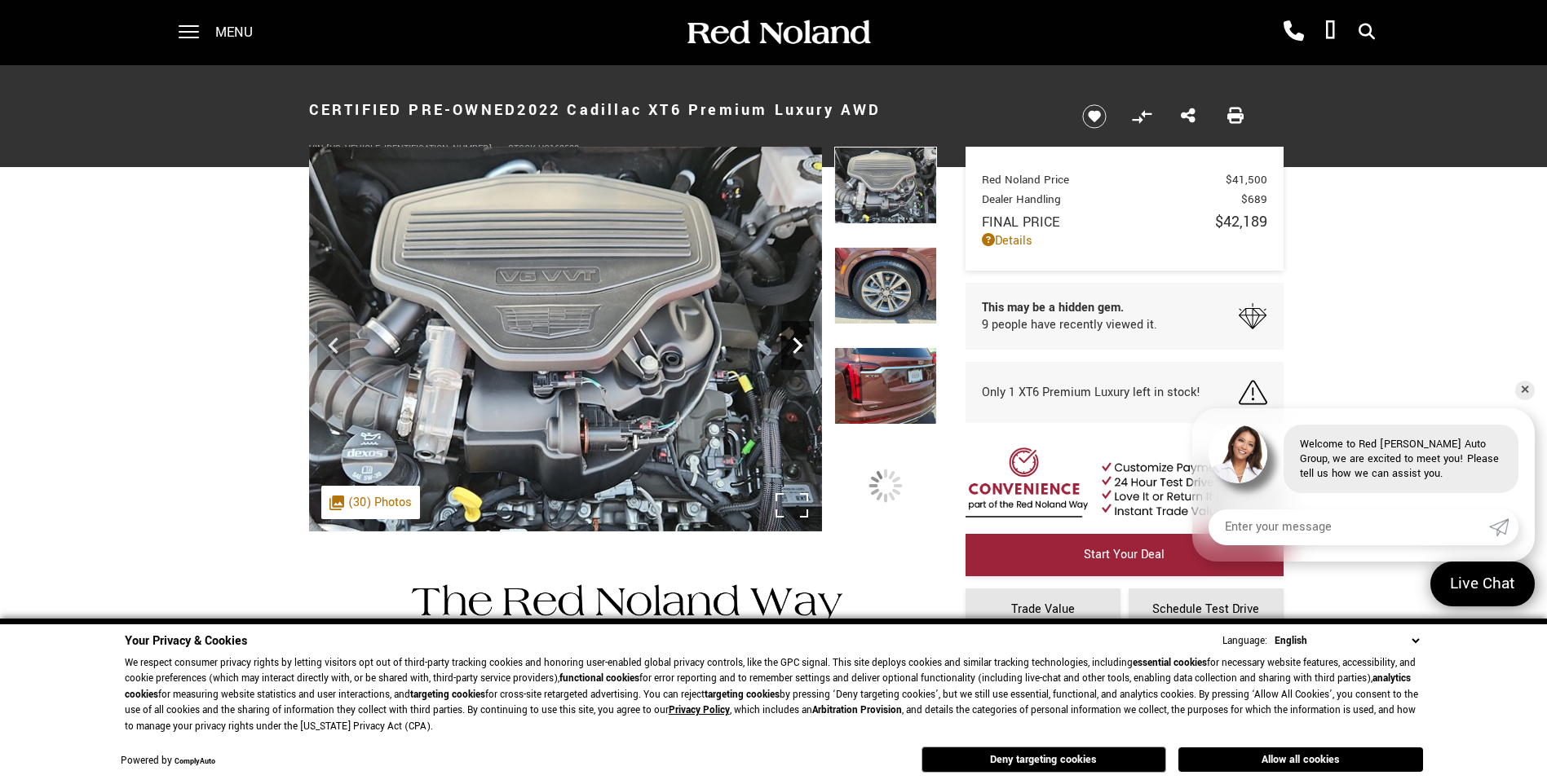
click at [803, 355] on icon "Next" at bounding box center [797, 346] width 33 height 33
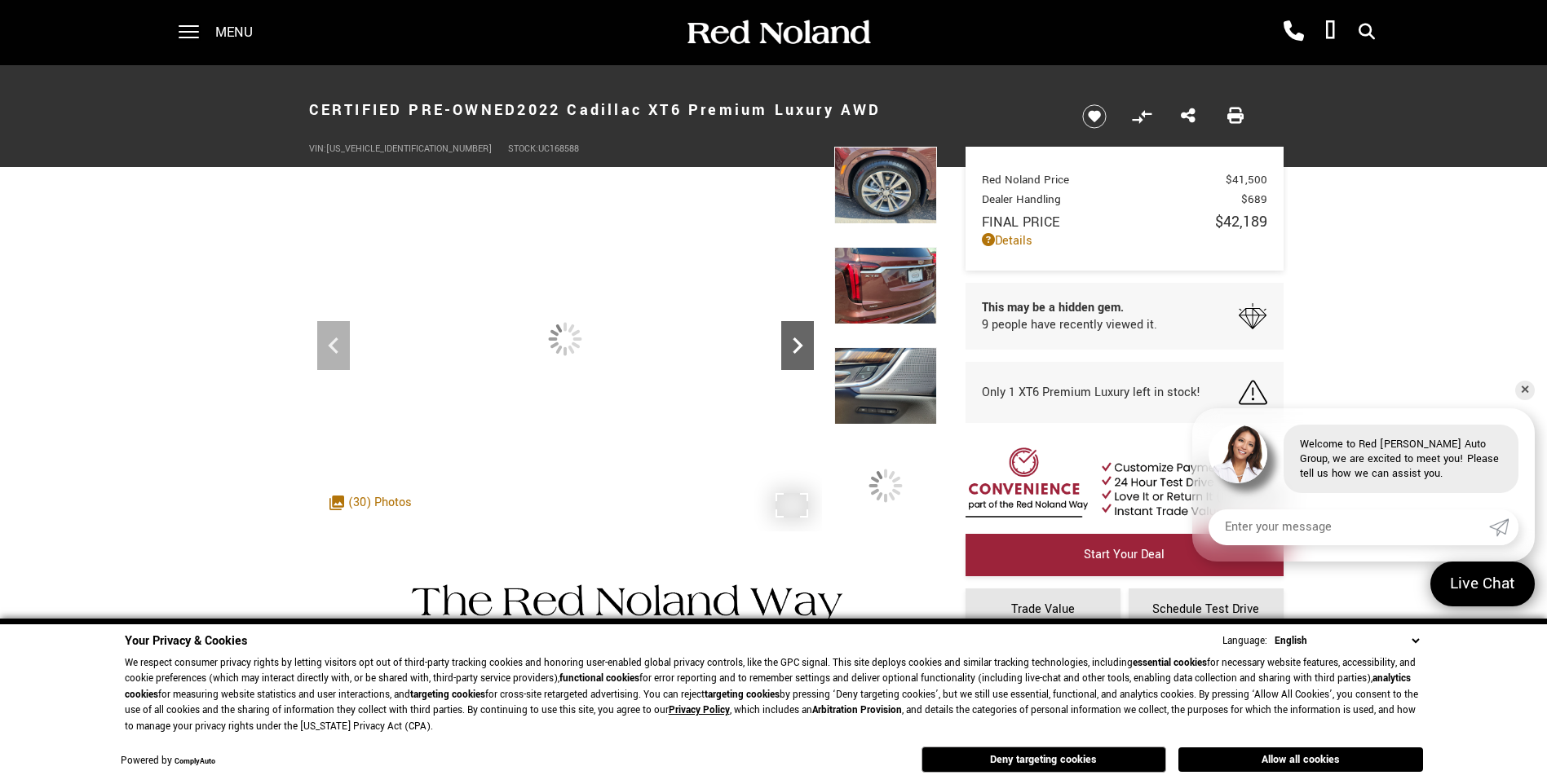
click at [803, 355] on icon "Next" at bounding box center [797, 346] width 33 height 33
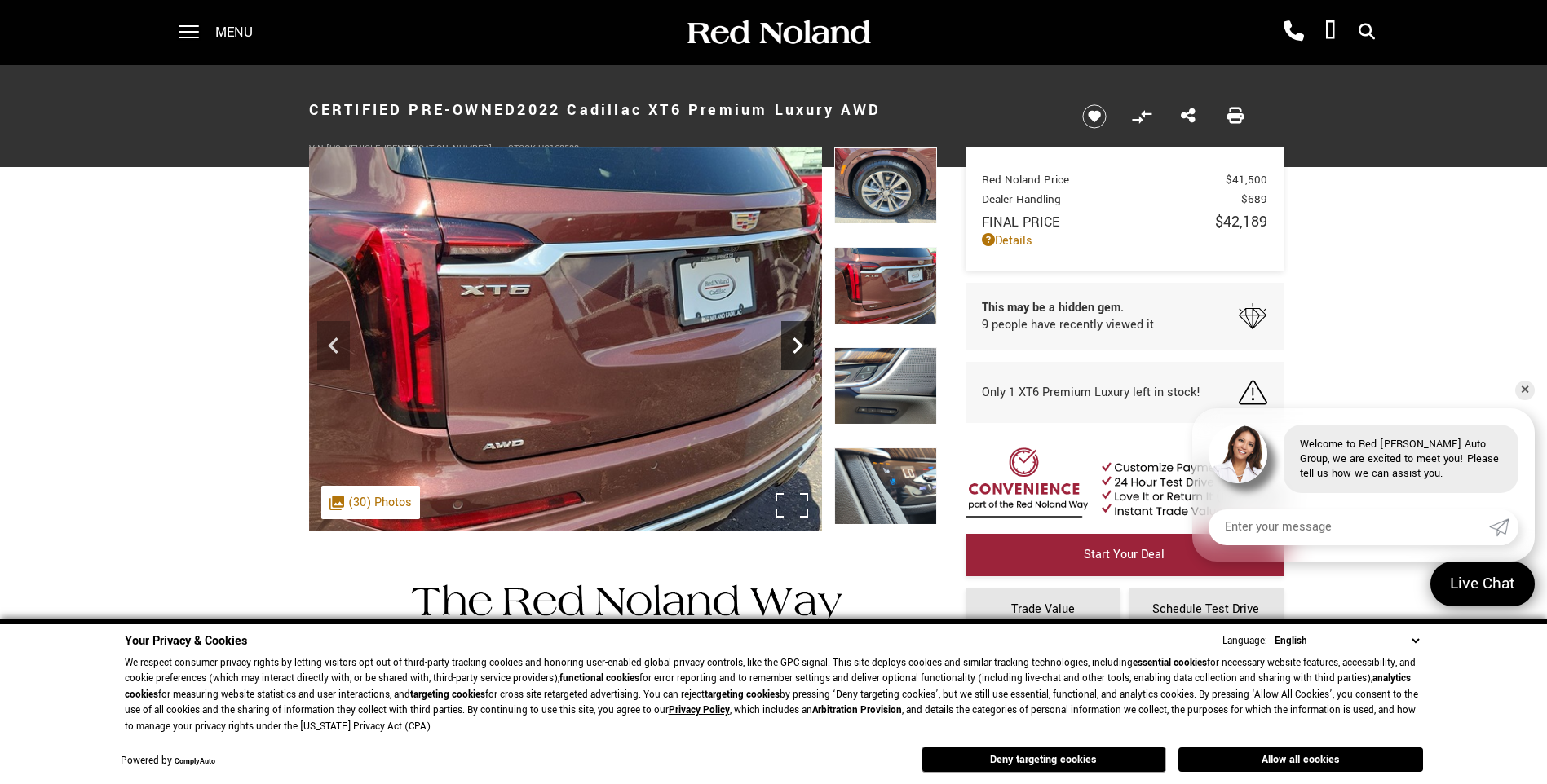
click at [803, 355] on icon "Next" at bounding box center [797, 346] width 33 height 33
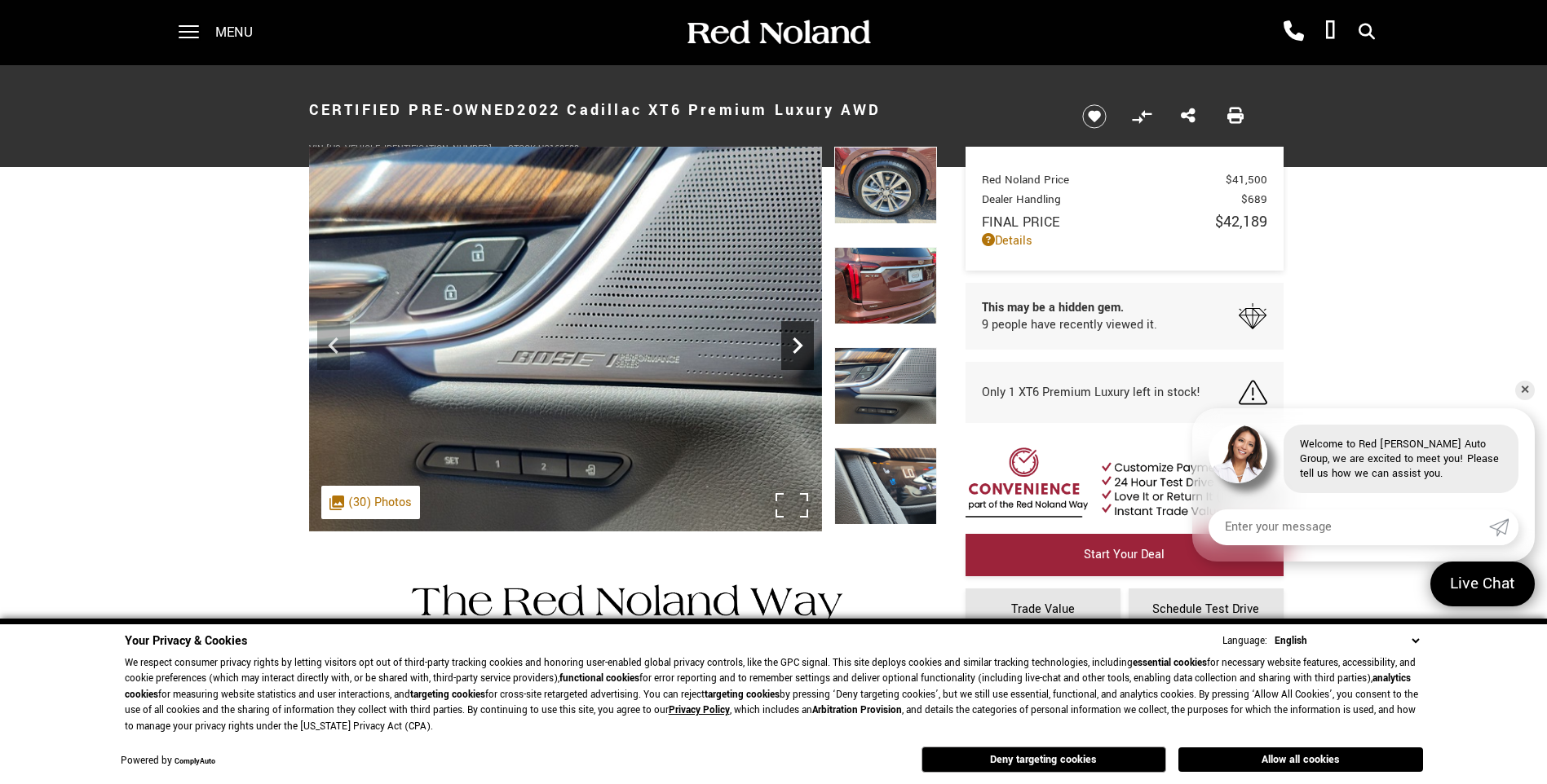
click at [803, 355] on icon "Next" at bounding box center [797, 346] width 33 height 33
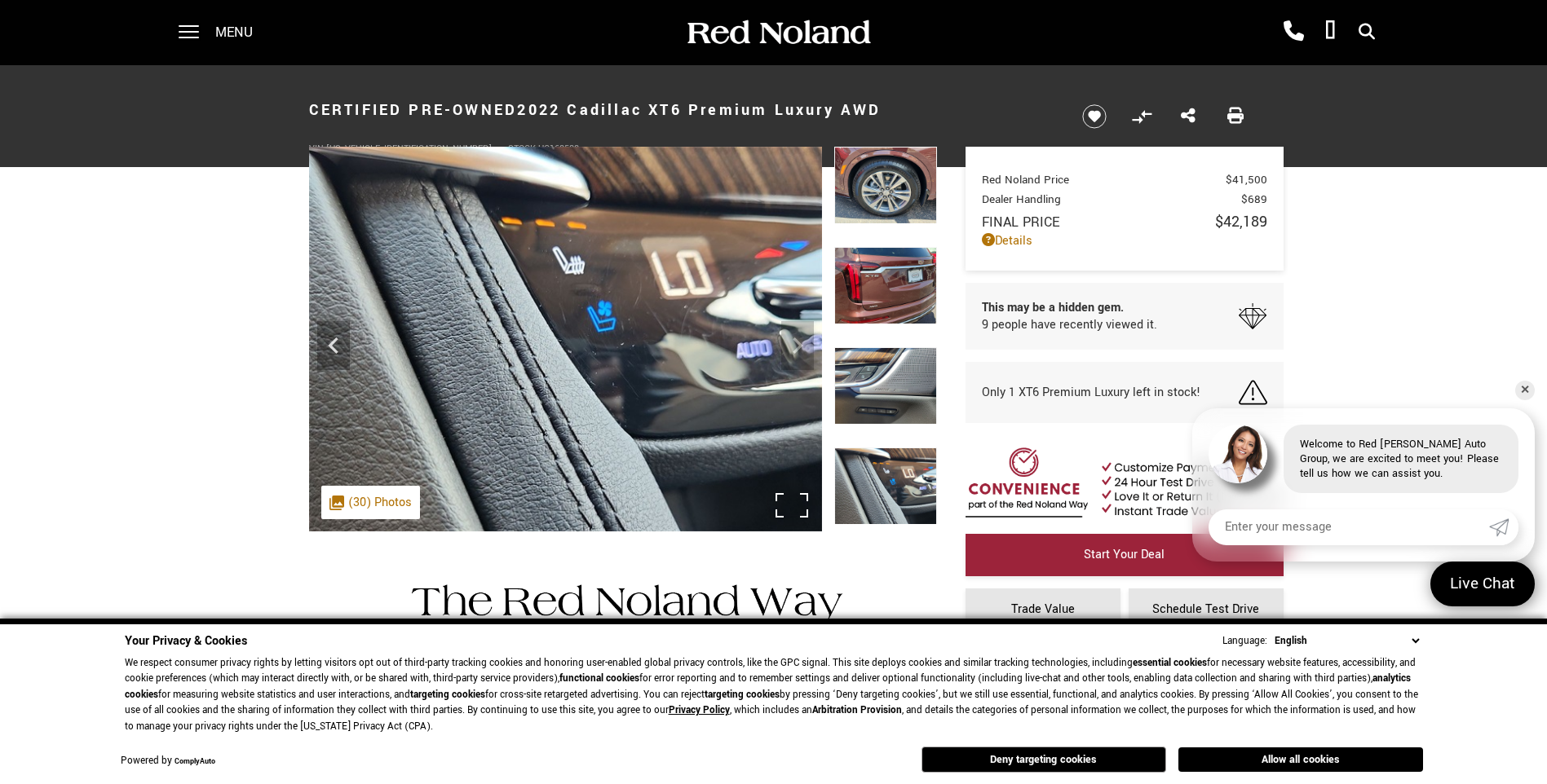
click at [803, 355] on img at bounding box center [565, 339] width 513 height 385
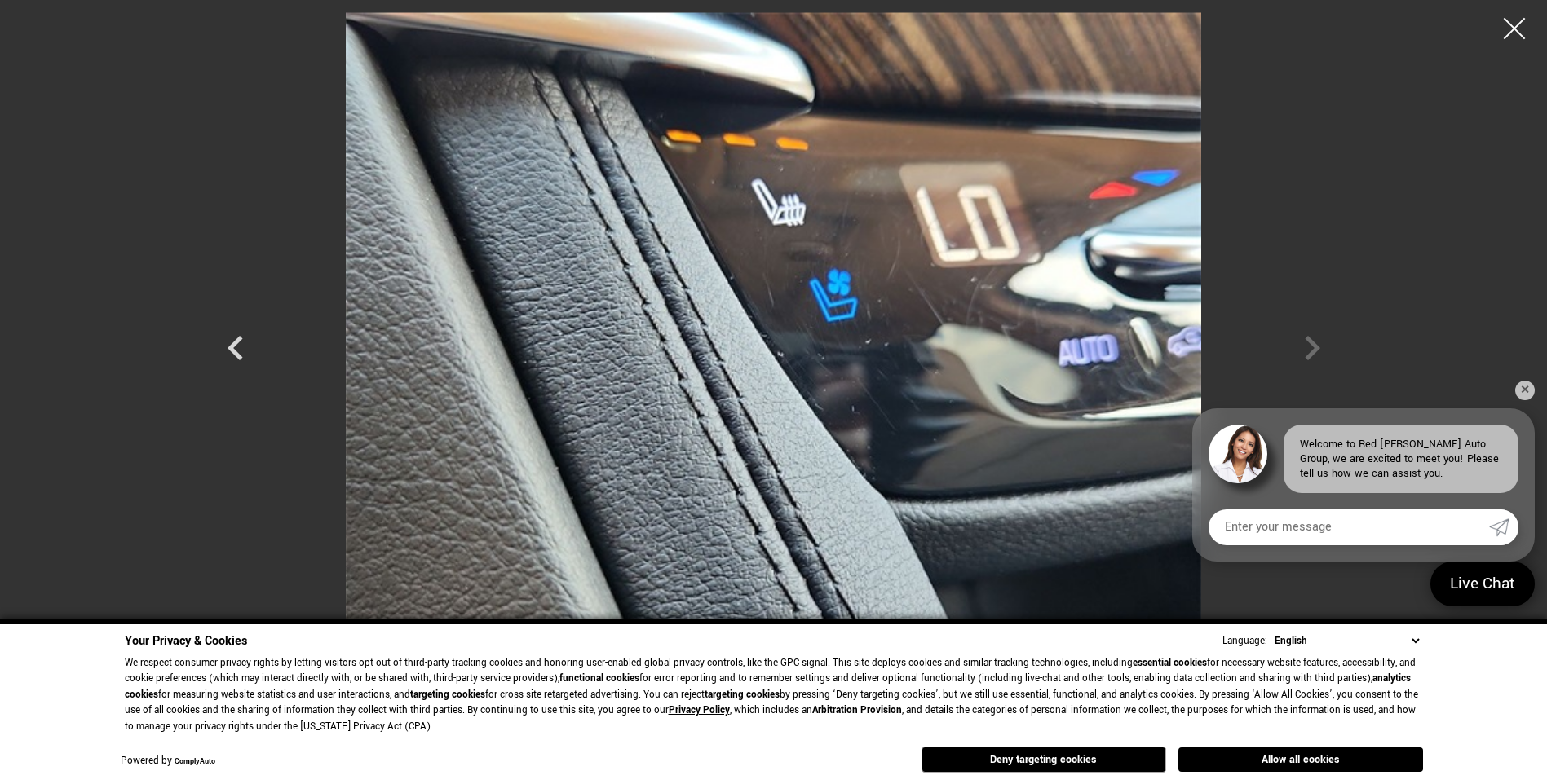
click at [1514, 26] on div at bounding box center [1515, 29] width 43 height 43
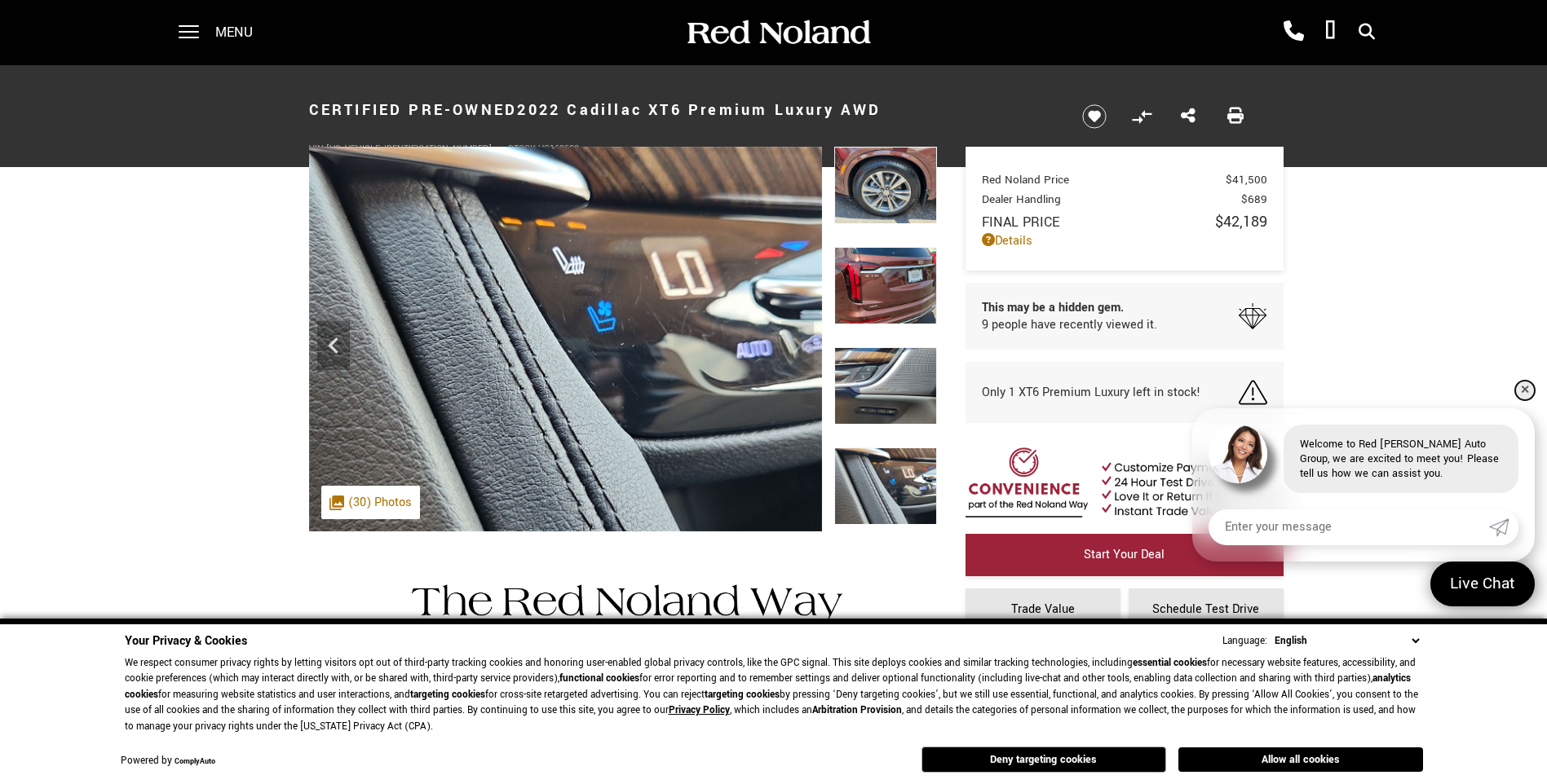
click at [1525, 392] on link "✕" at bounding box center [1524, 390] width 20 height 20
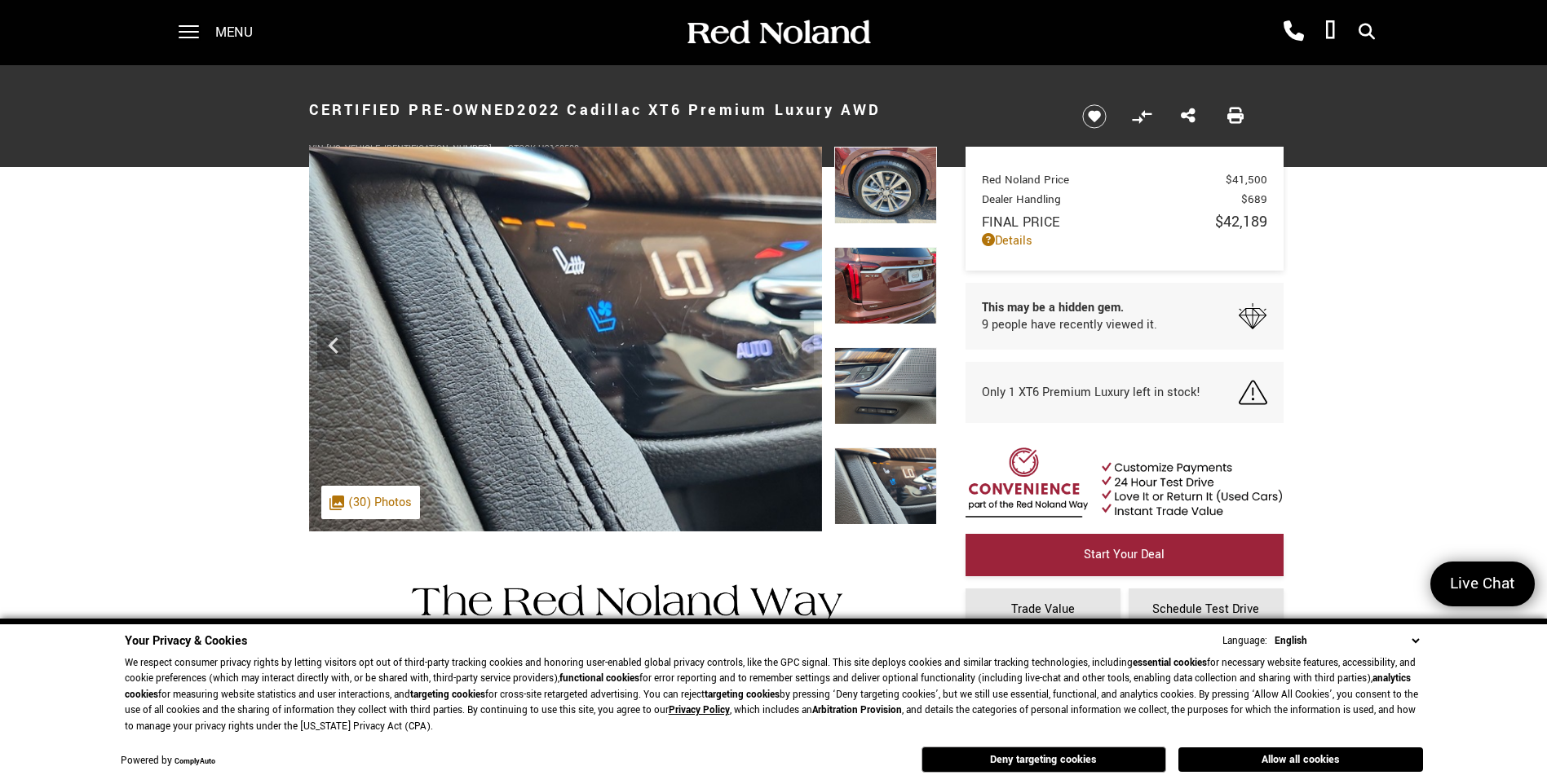
click at [1416, 109] on header "Certified Pre-Owned 2022 Cadillac XT6 Premium Luxury AWD VIN: [US_VEHICLE_IDENT…" at bounding box center [773, 116] width 1547 height 102
